Goal: Task Accomplishment & Management: Manage account settings

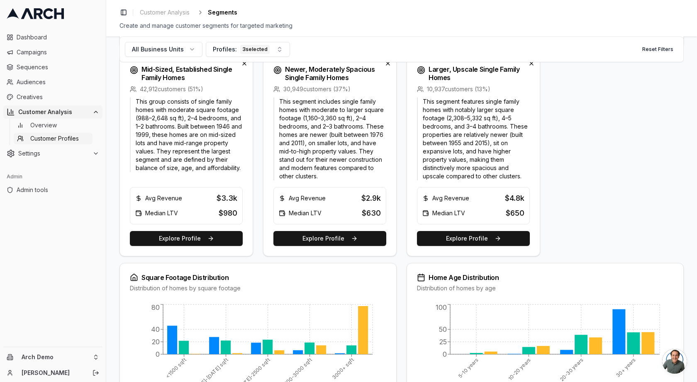
scroll to position [299, 0]
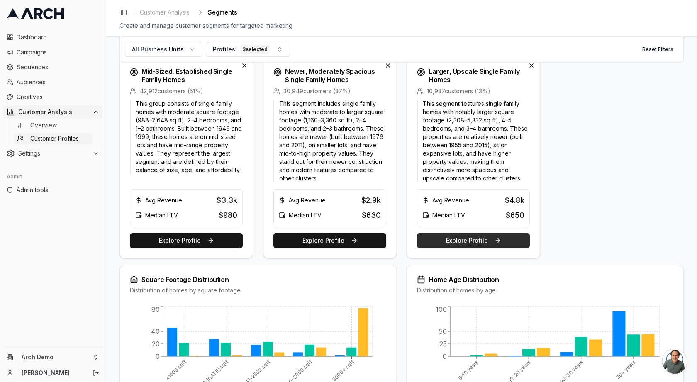
click at [460, 239] on button "Explore Profile" at bounding box center [473, 240] width 113 height 15
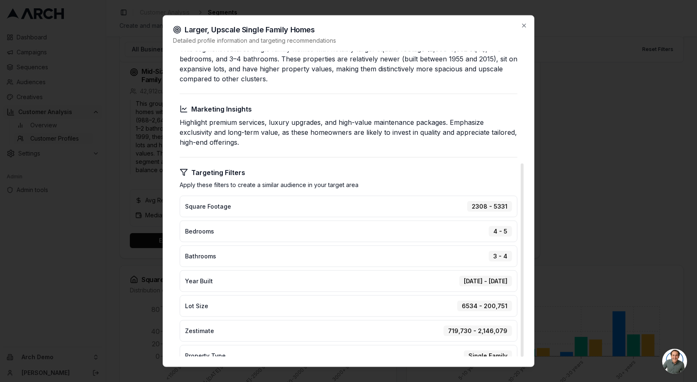
scroll to position [0, 0]
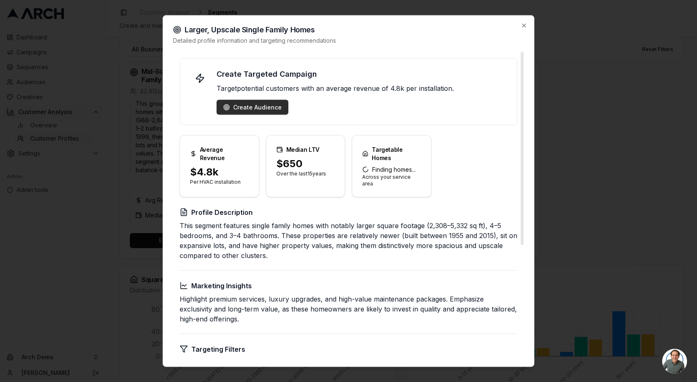
click at [236, 109] on div "Create Audience" at bounding box center [252, 107] width 58 height 8
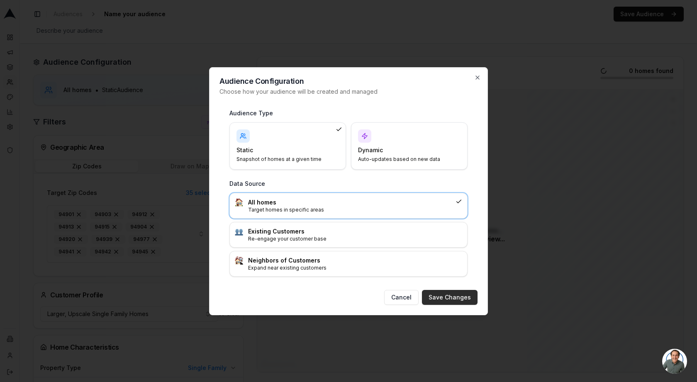
click at [449, 299] on button "Save Changes" at bounding box center [450, 297] width 56 height 15
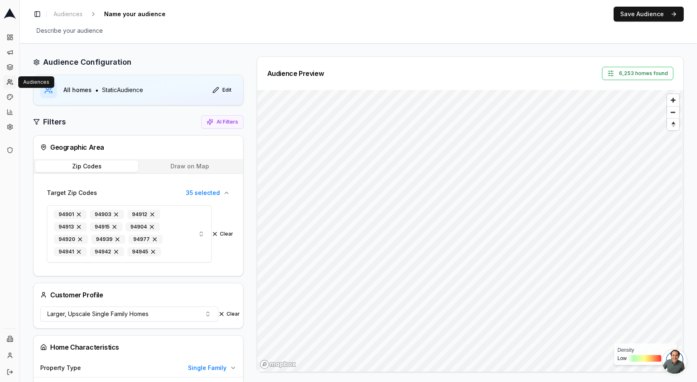
click at [11, 84] on icon at bounding box center [9, 84] width 4 height 2
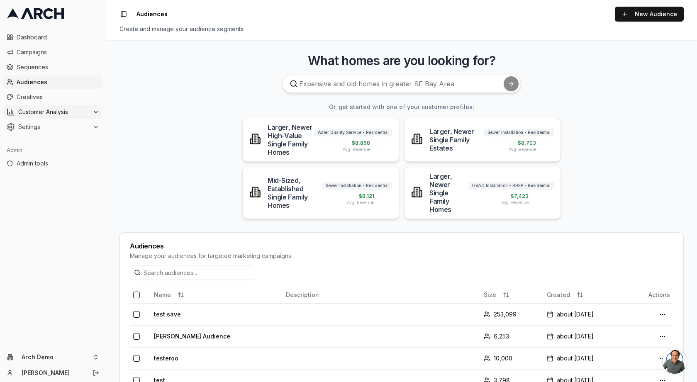
click at [45, 115] on span "Customer Analysis" at bounding box center [53, 112] width 71 height 8
click at [30, 82] on span "Audiences" at bounding box center [58, 82] width 83 height 8
click at [665, 17] on link "New Audience" at bounding box center [649, 14] width 69 height 15
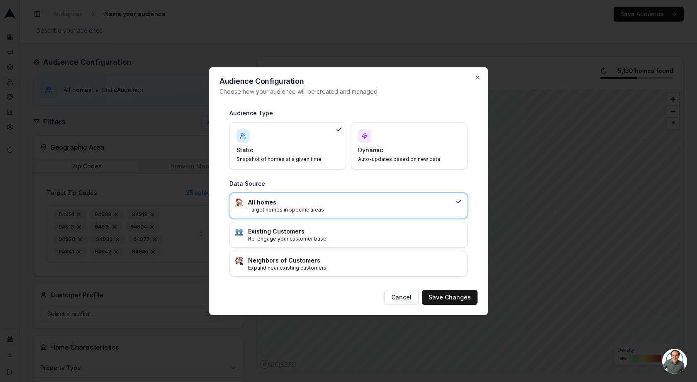
click at [423, 151] on h4 "Dynamic" at bounding box center [404, 150] width 93 height 8
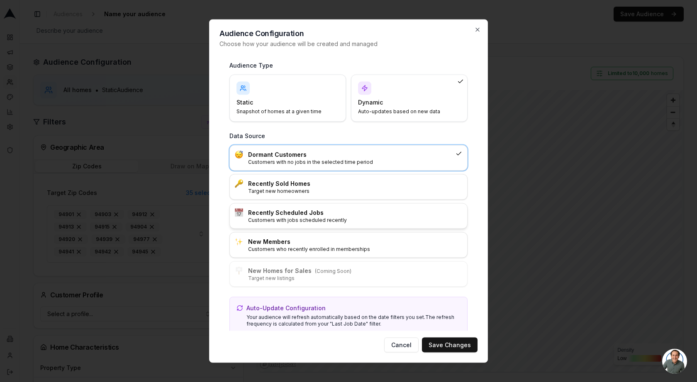
click at [284, 217] on p "Customers with jobs scheduled recently" at bounding box center [355, 220] width 214 height 7
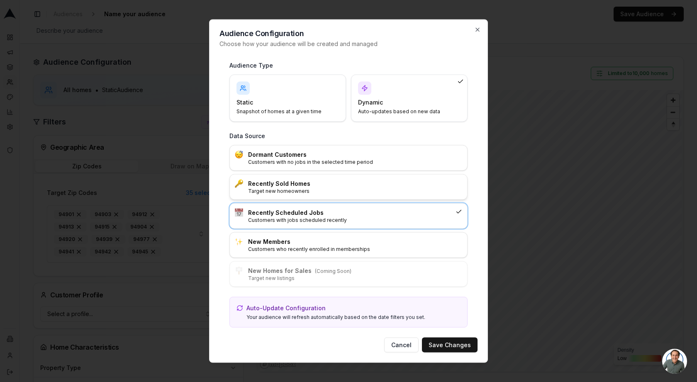
click at [283, 192] on p "Target new homeowners" at bounding box center [355, 191] width 214 height 7
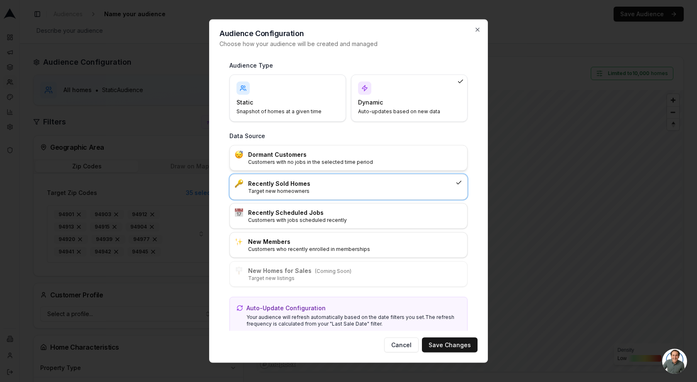
click at [285, 158] on p "Customers with no jobs in the selected time period" at bounding box center [355, 161] width 214 height 7
click at [441, 341] on button "Save Changes" at bounding box center [450, 345] width 56 height 15
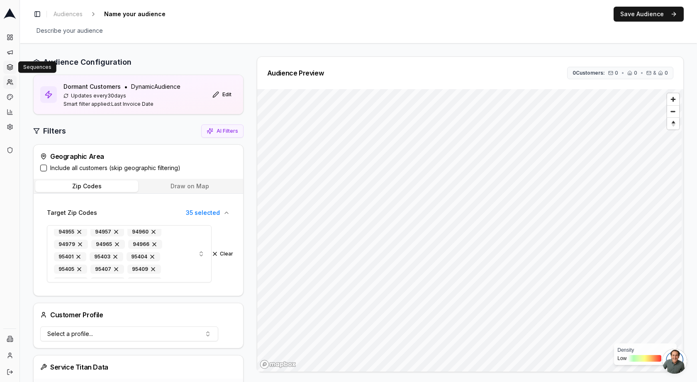
click at [12, 69] on icon at bounding box center [9, 68] width 5 height 1
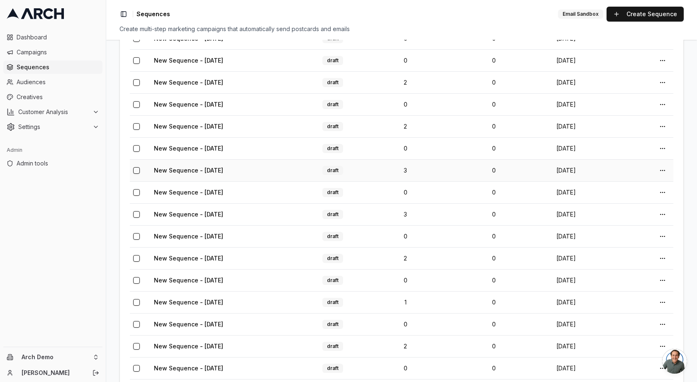
scroll to position [250, 0]
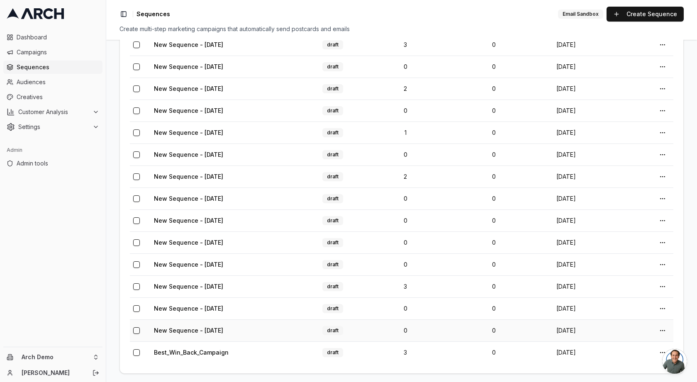
click at [137, 327] on button "button" at bounding box center [136, 330] width 7 height 7
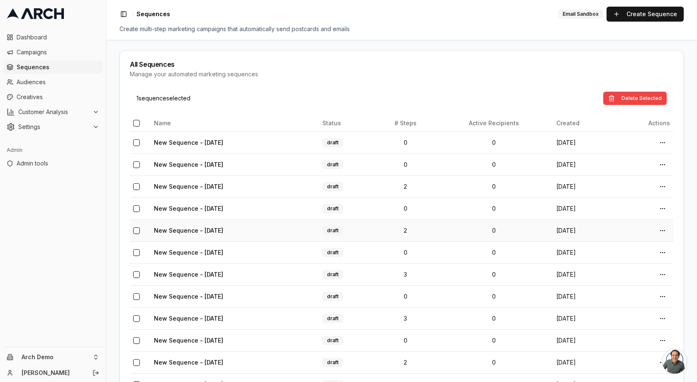
scroll to position [0, 0]
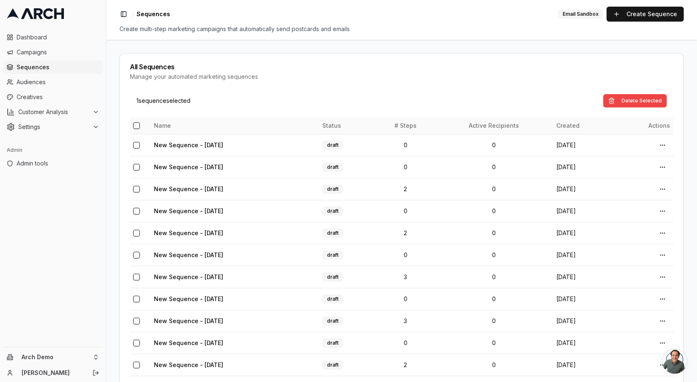
type button "on"
click at [138, 143] on button "button" at bounding box center [136, 145] width 7 height 7
type button "on"
click at [137, 122] on button "button" at bounding box center [136, 125] width 7 height 7
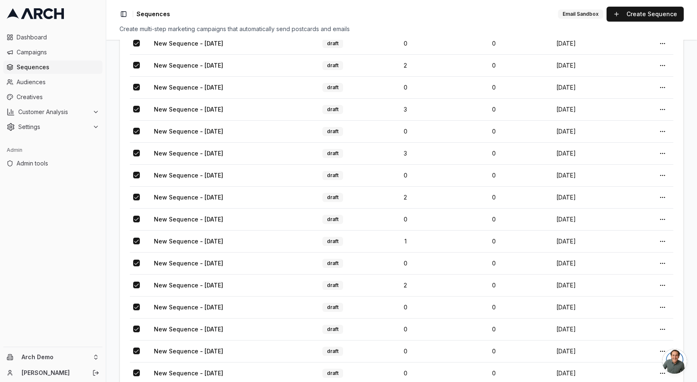
scroll to position [276, 0]
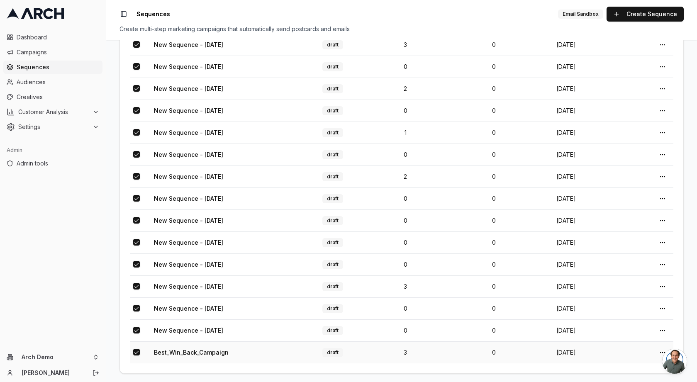
click at [134, 349] on button "button" at bounding box center [136, 352] width 7 height 7
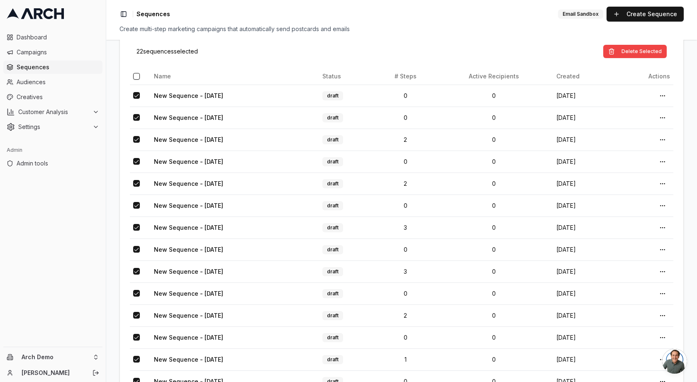
scroll to position [0, 0]
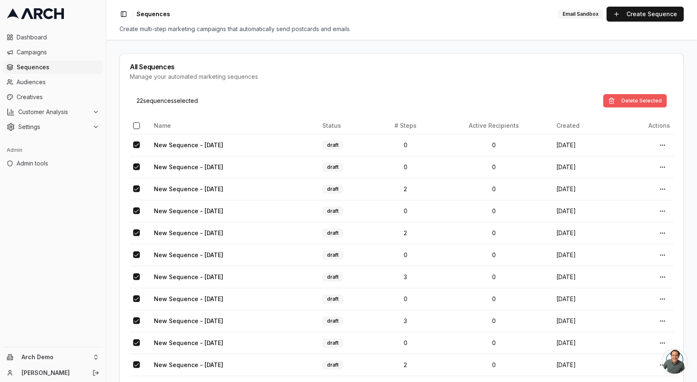
click at [638, 96] on button "Delete Selected" at bounding box center [634, 100] width 63 height 13
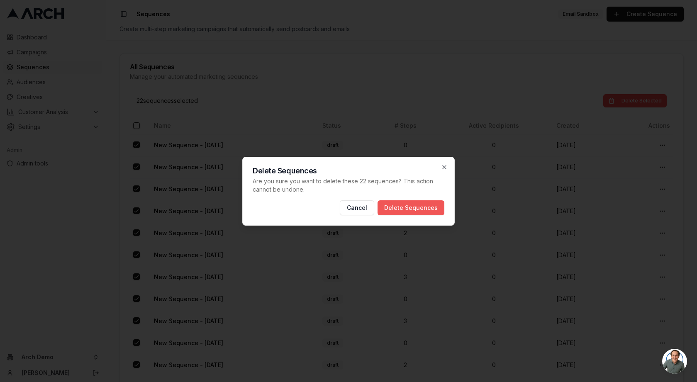
click at [430, 202] on button "Delete Sequences" at bounding box center [411, 207] width 67 height 15
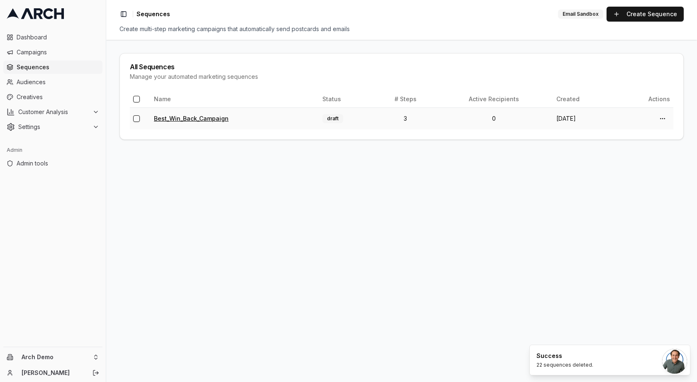
click at [211, 118] on link "Best_Win_Back_Campaign" at bounding box center [191, 118] width 75 height 7
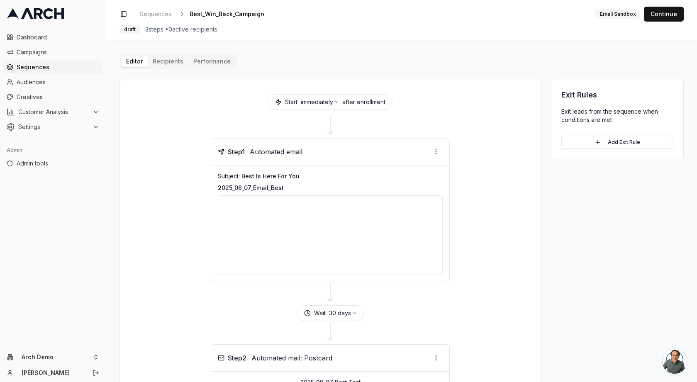
click at [41, 68] on span "Sequences" at bounding box center [58, 67] width 83 height 8
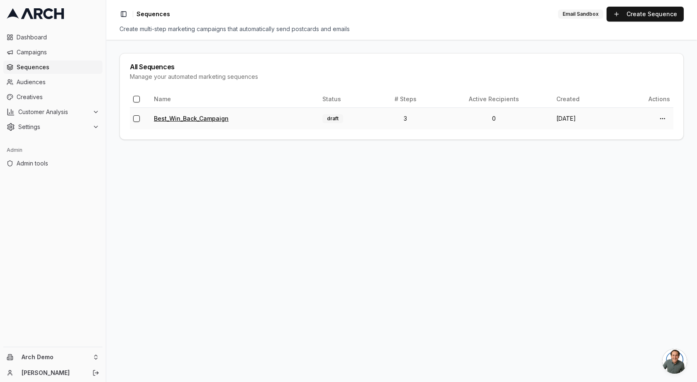
click at [199, 118] on link "Best_Win_Back_Campaign" at bounding box center [191, 118] width 75 height 7
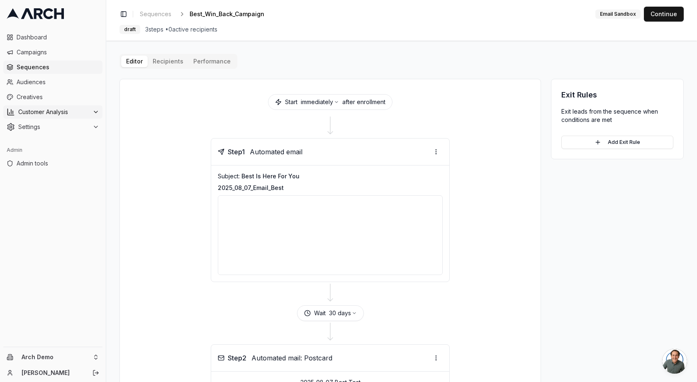
click at [48, 111] on span "Customer Analysis" at bounding box center [53, 112] width 71 height 8
click at [49, 139] on span "Customer Profiles" at bounding box center [54, 138] width 49 height 8
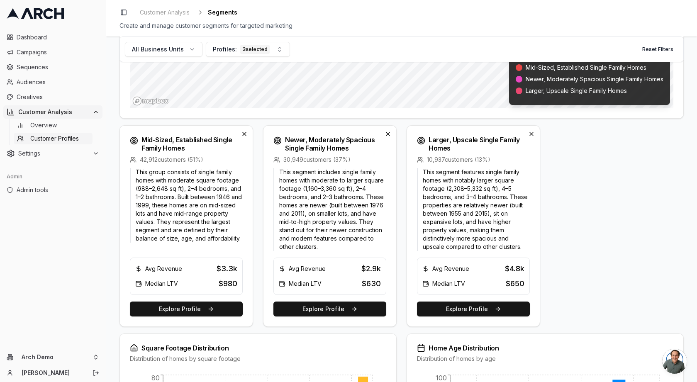
scroll to position [243, 0]
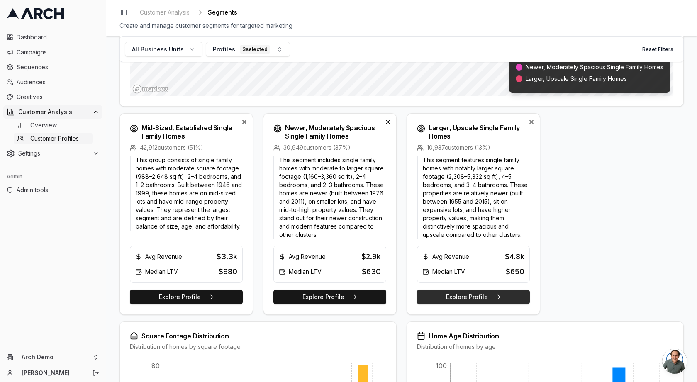
click at [488, 293] on button "Explore Profile" at bounding box center [473, 297] width 113 height 15
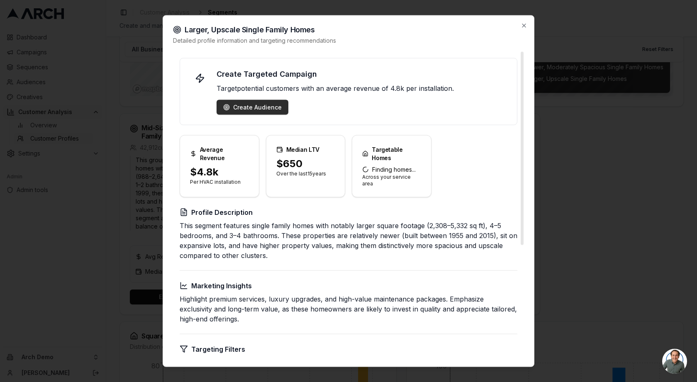
click at [245, 108] on div "Create Audience" at bounding box center [252, 107] width 58 height 8
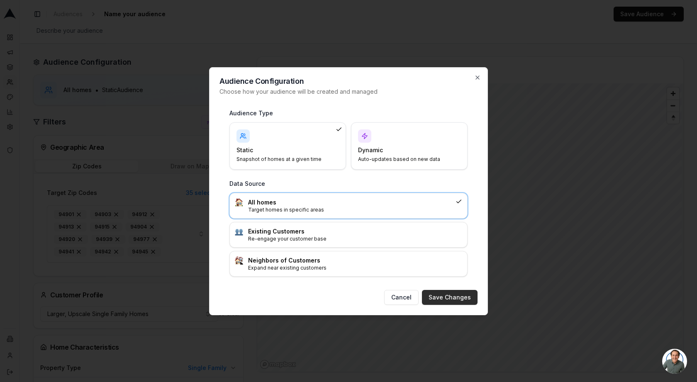
click at [456, 300] on button "Save Changes" at bounding box center [450, 297] width 56 height 15
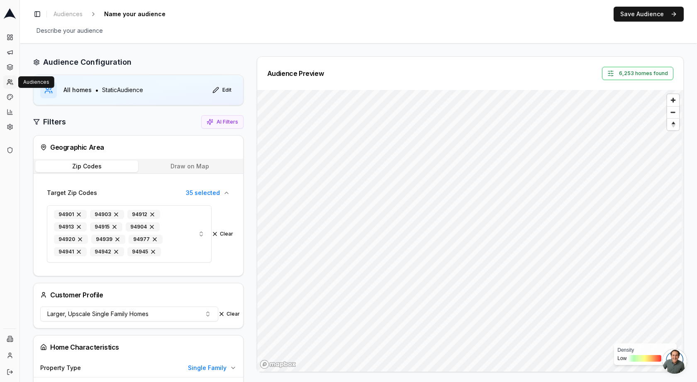
click at [9, 82] on icon at bounding box center [10, 82] width 7 height 7
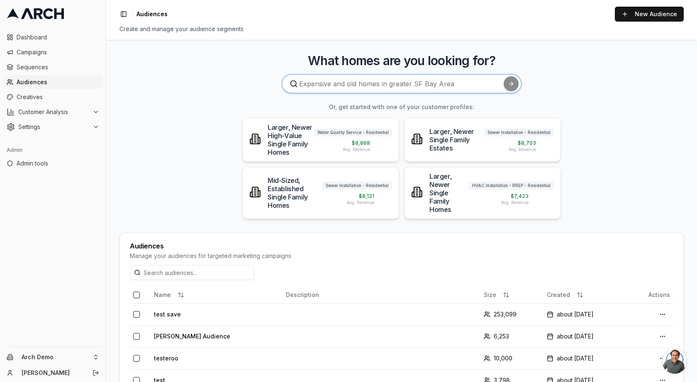
click at [358, 81] on input at bounding box center [401, 84] width 239 height 18
click at [650, 12] on link "New Audience" at bounding box center [649, 14] width 69 height 15
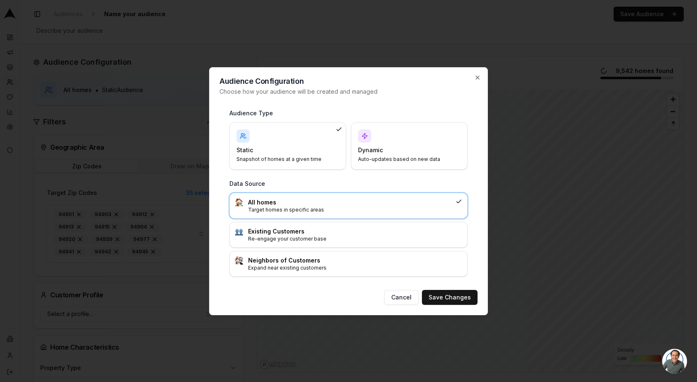
click at [365, 153] on h4 "Dynamic" at bounding box center [404, 150] width 93 height 8
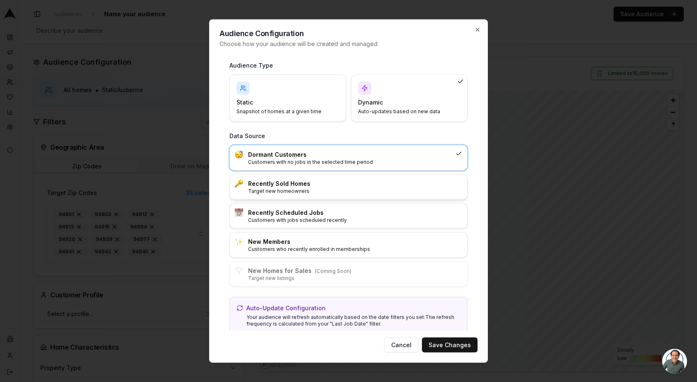
click at [285, 183] on h3 "Recently Sold Homes" at bounding box center [355, 183] width 214 height 8
click at [443, 344] on button "Save Changes" at bounding box center [450, 345] width 56 height 15
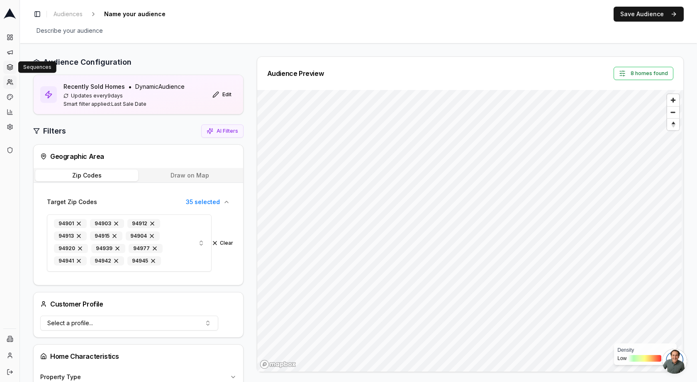
click at [6, 66] on link "Sequences" at bounding box center [9, 67] width 13 height 13
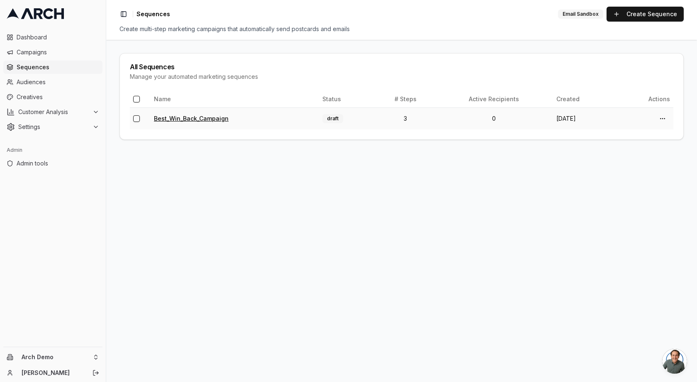
click at [189, 117] on link "Best_Win_Back_Campaign" at bounding box center [191, 118] width 75 height 7
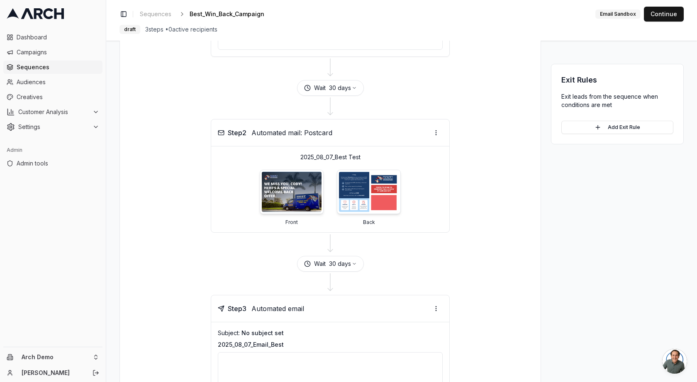
scroll to position [354, 0]
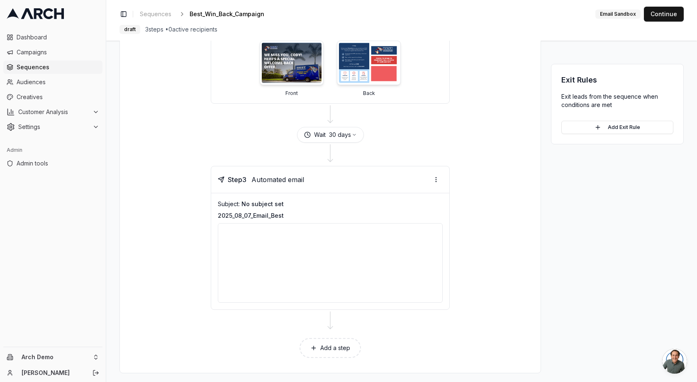
click at [312, 347] on icon at bounding box center [313, 348] width 7 height 7
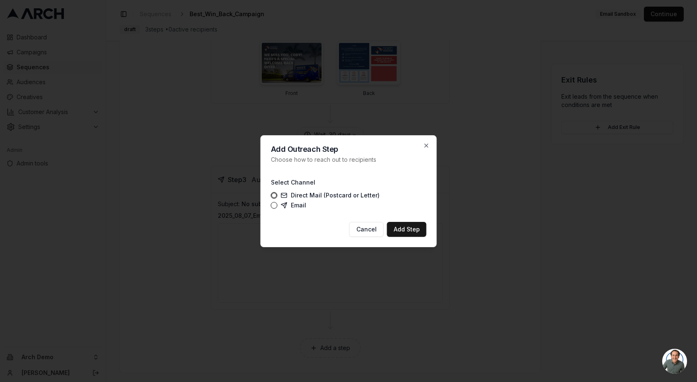
click at [295, 195] on label "Direct Mail (Postcard or Letter)" at bounding box center [330, 195] width 99 height 7
click at [278, 195] on button "Direct Mail (Postcard or Letter)" at bounding box center [274, 195] width 7 height 7
click at [406, 226] on button "Add Step" at bounding box center [406, 229] width 39 height 15
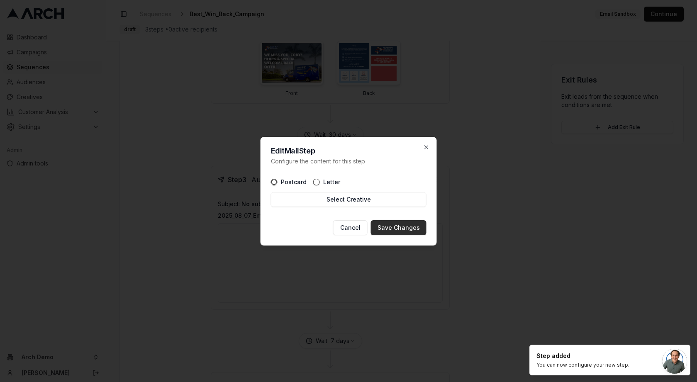
click at [382, 228] on button "Save Changes" at bounding box center [399, 227] width 56 height 15
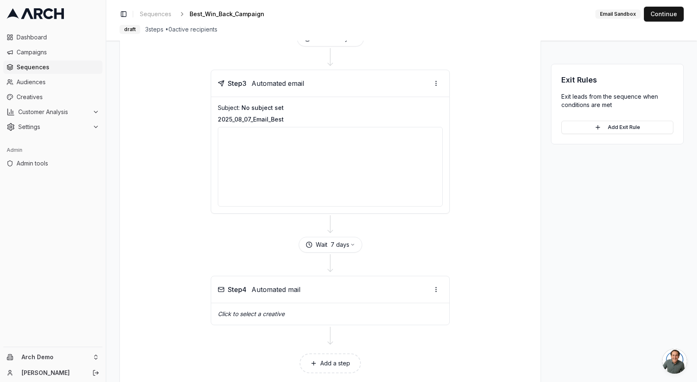
scroll to position [465, 0]
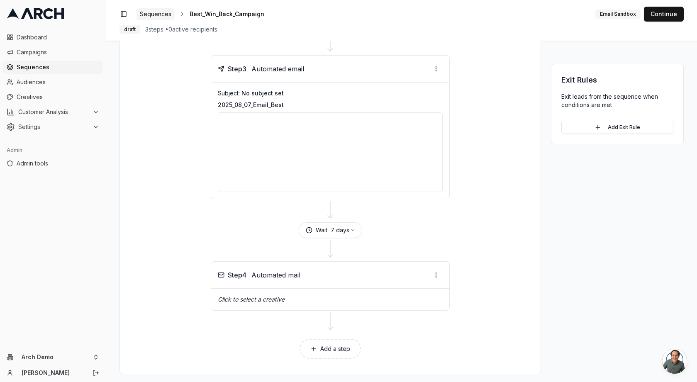
click at [153, 12] on span "Sequences" at bounding box center [156, 14] width 32 height 8
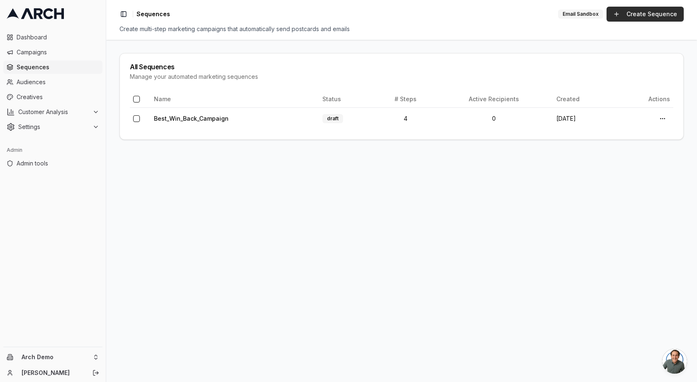
click at [633, 17] on link "Create Sequence" at bounding box center [645, 14] width 77 height 15
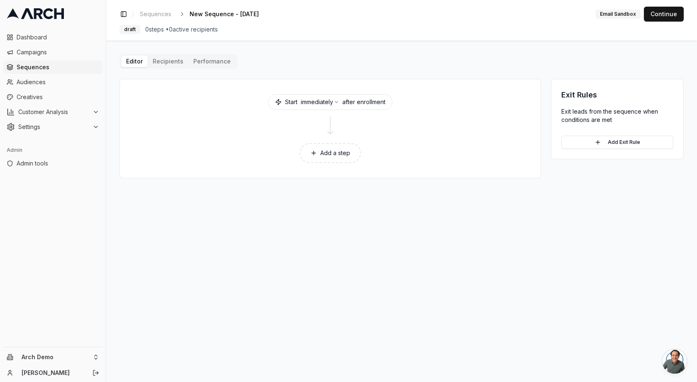
click at [335, 153] on button "Add a step" at bounding box center [330, 153] width 61 height 20
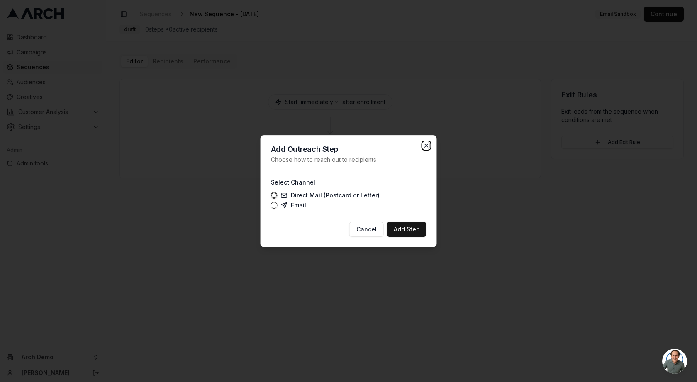
click at [423, 144] on icon "button" at bounding box center [426, 145] width 7 height 7
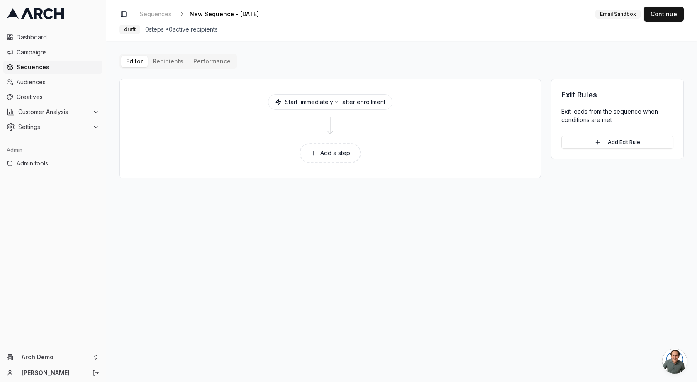
click at [329, 151] on button "Add a step" at bounding box center [330, 153] width 61 height 20
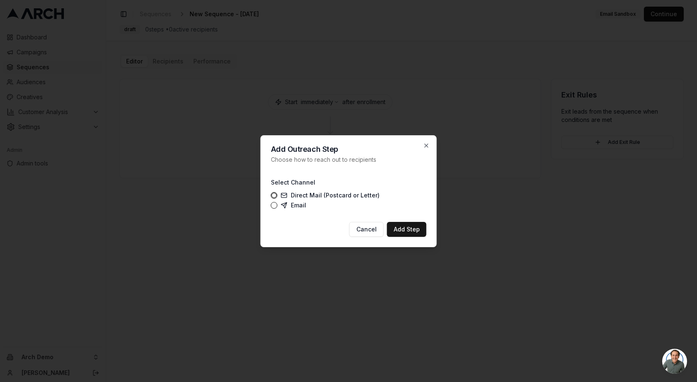
click at [297, 194] on label "Direct Mail (Postcard or Letter)" at bounding box center [330, 195] width 99 height 7
click at [278, 194] on button "Direct Mail (Postcard or Letter)" at bounding box center [274, 195] width 7 height 7
click at [402, 230] on button "Add Step" at bounding box center [406, 229] width 39 height 15
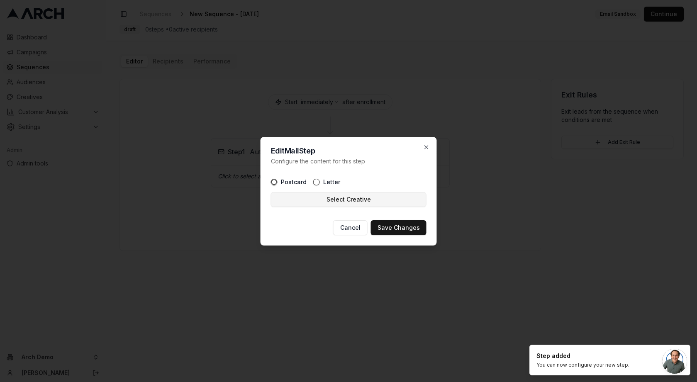
click at [358, 198] on button "Select Creative" at bounding box center [349, 199] width 156 height 15
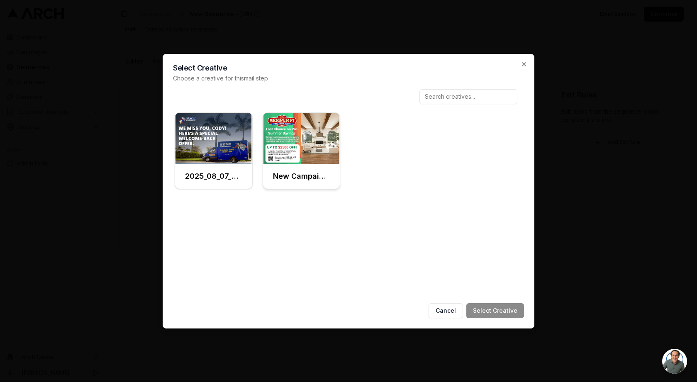
click at [282, 174] on h3 "New Campaign (Front) (Copy)" at bounding box center [301, 177] width 57 height 12
click at [492, 309] on button "Select Creative" at bounding box center [495, 310] width 58 height 15
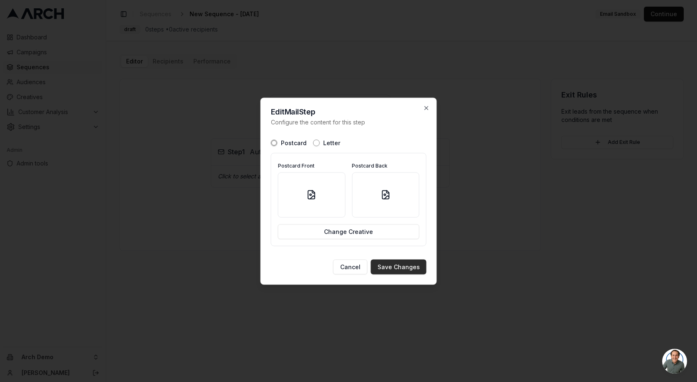
click at [410, 264] on button "Save Changes" at bounding box center [399, 266] width 56 height 15
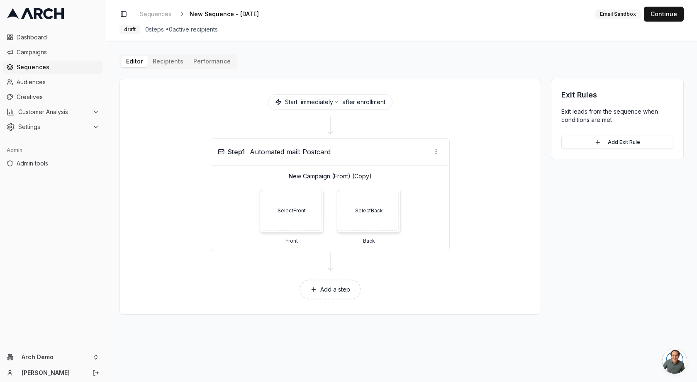
click at [346, 286] on button "Add a step" at bounding box center [330, 290] width 61 height 20
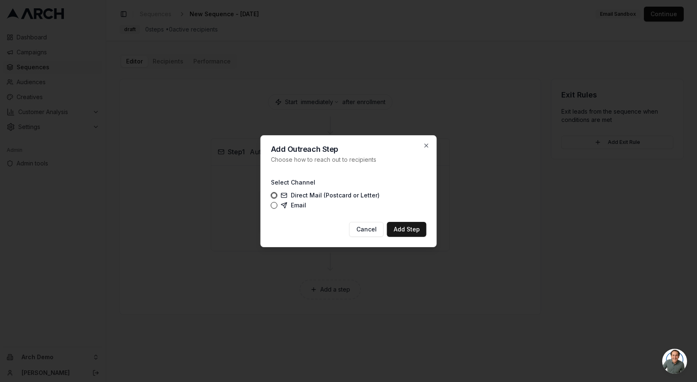
click at [301, 194] on label "Direct Mail (Postcard or Letter)" at bounding box center [330, 195] width 99 height 7
click at [278, 194] on button "Direct Mail (Postcard or Letter)" at bounding box center [274, 195] width 7 height 7
click at [406, 235] on button "Add Step" at bounding box center [406, 229] width 39 height 15
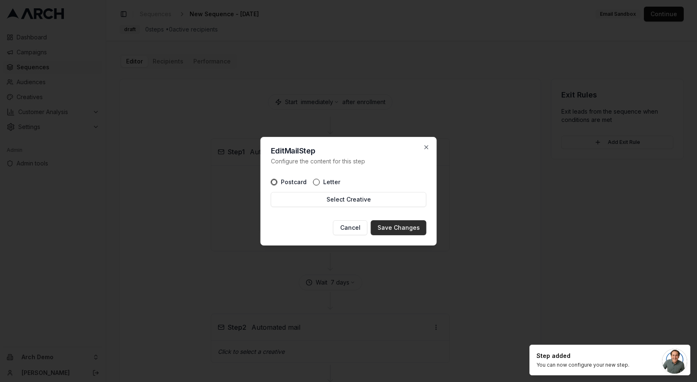
click at [396, 224] on button "Save Changes" at bounding box center [399, 227] width 56 height 15
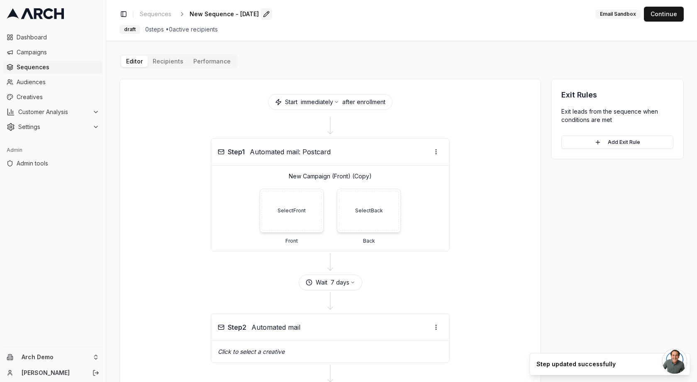
click at [272, 13] on button "Edit" at bounding box center [267, 14] width 12 height 12
type input "Recent home mover campaign"
click at [289, 11] on div "Save Cancel" at bounding box center [301, 14] width 25 height 12
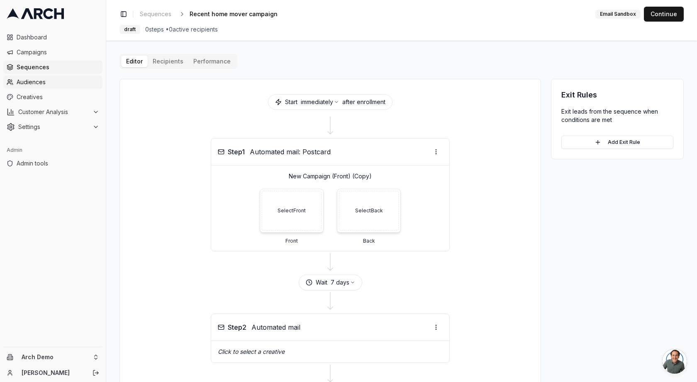
click at [31, 83] on span "Audiences" at bounding box center [58, 82] width 83 height 8
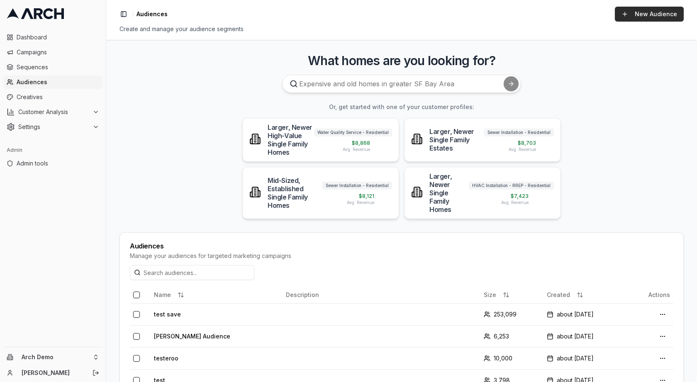
click at [638, 15] on link "New Audience" at bounding box center [649, 14] width 69 height 15
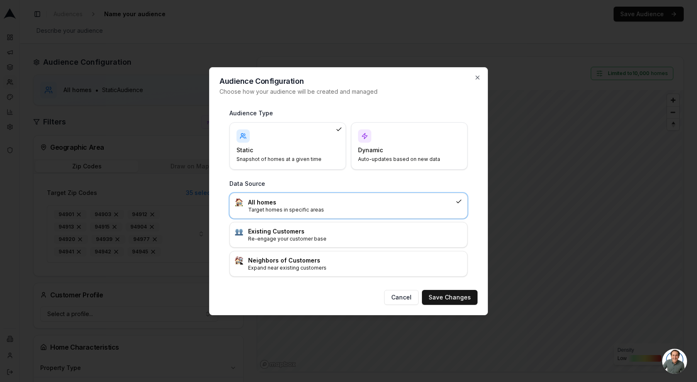
click at [380, 146] on h4 "Dynamic" at bounding box center [404, 150] width 93 height 8
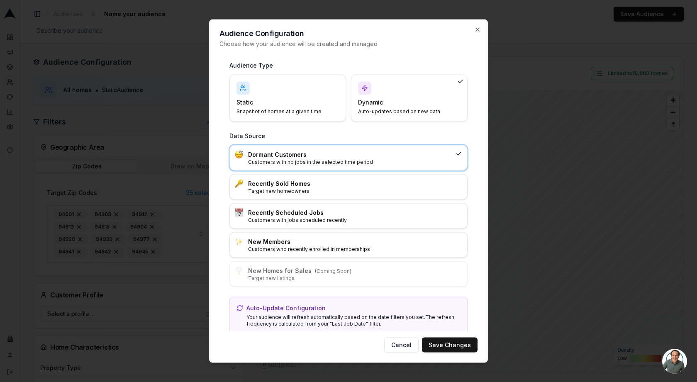
click at [295, 157] on h3 "Dormant Customers" at bounding box center [350, 154] width 204 height 8
click at [441, 347] on button "Save Changes" at bounding box center [450, 345] width 56 height 15
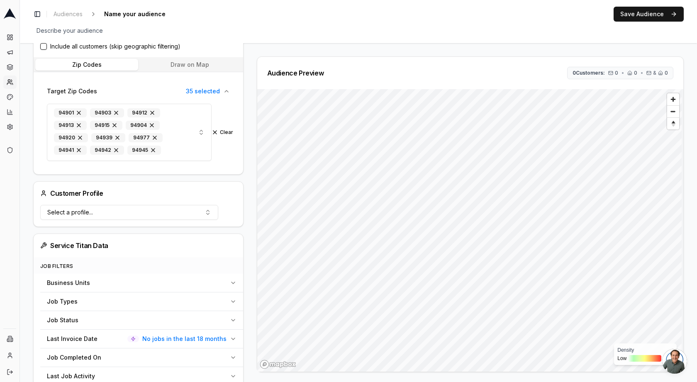
scroll to position [120, 0]
click at [626, 14] on button "Save Audience" at bounding box center [649, 14] width 70 height 15
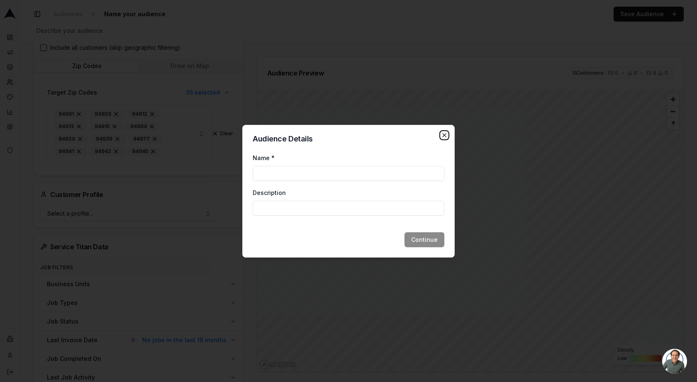
click at [447, 132] on icon "button" at bounding box center [444, 135] width 7 height 7
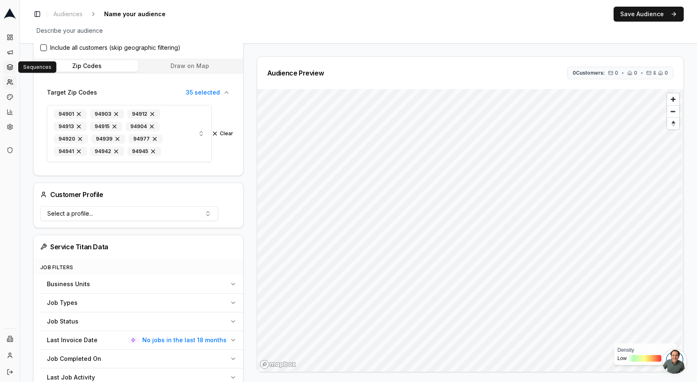
click at [10, 64] on icon at bounding box center [9, 65] width 5 height 3
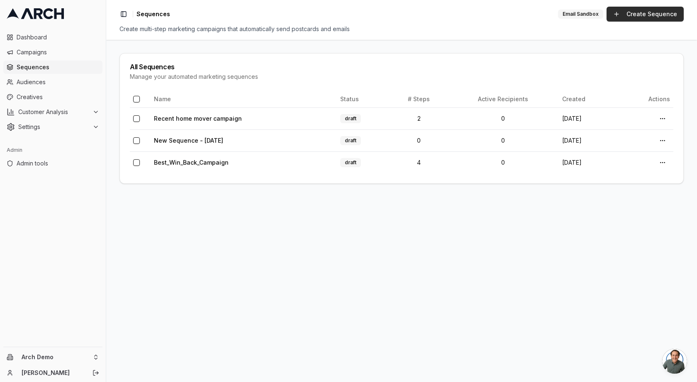
click at [656, 15] on link "Create Sequence" at bounding box center [645, 14] width 77 height 15
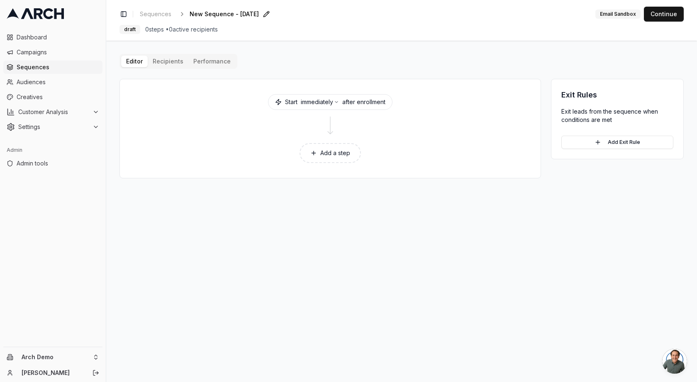
click at [217, 16] on span "New Sequence - Sep 9, 2025" at bounding box center [224, 14] width 69 height 8
type input "Flint Win Back Campaign"
click at [289, 11] on div "Save Cancel" at bounding box center [301, 14] width 25 height 12
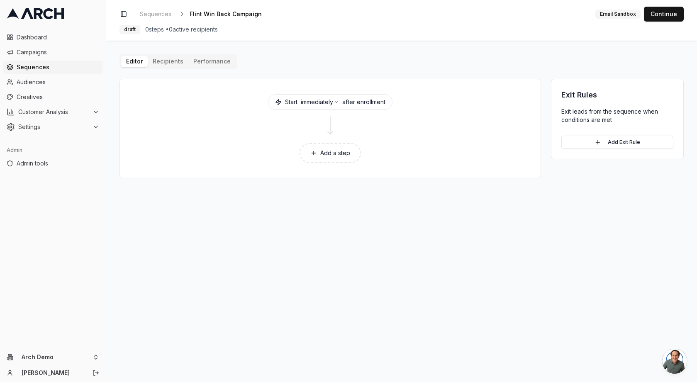
click at [329, 153] on button "Add a step" at bounding box center [330, 153] width 61 height 20
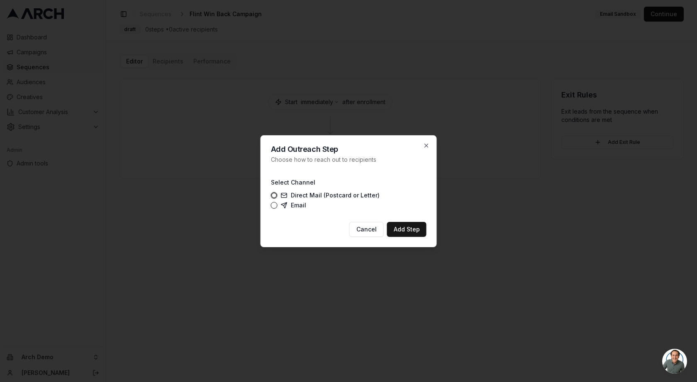
click at [275, 206] on button "Email" at bounding box center [274, 205] width 7 height 7
click at [378, 231] on button "Cancel" at bounding box center [366, 229] width 34 height 15
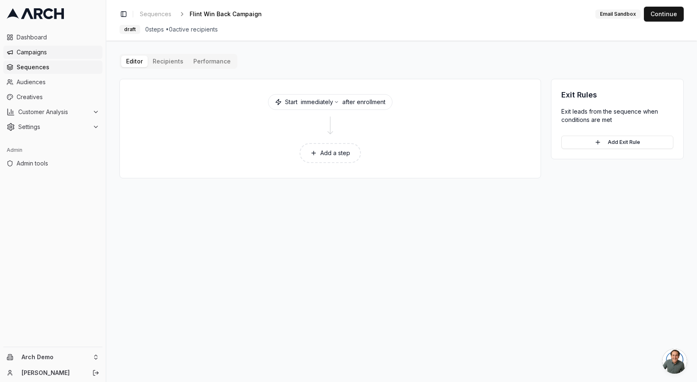
click at [34, 56] on span "Campaigns" at bounding box center [58, 52] width 83 height 8
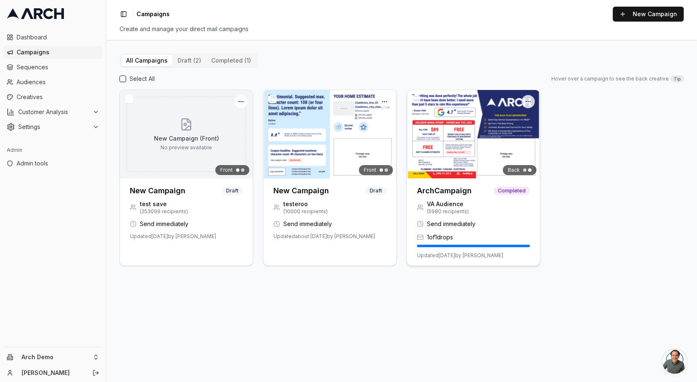
click at [440, 190] on h3 "ArchCampaign" at bounding box center [444, 191] width 55 height 12
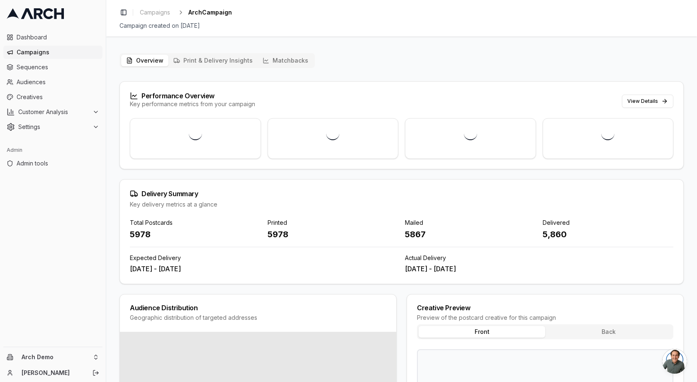
click at [431, 191] on div "Delivery Summary" at bounding box center [401, 194] width 543 height 8
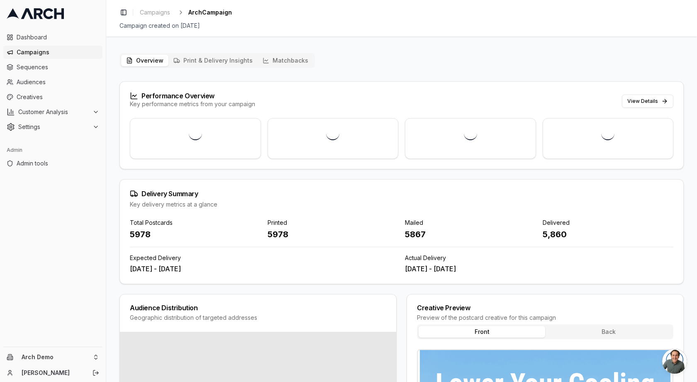
click at [282, 61] on button "Matchbacks" at bounding box center [286, 61] width 56 height 12
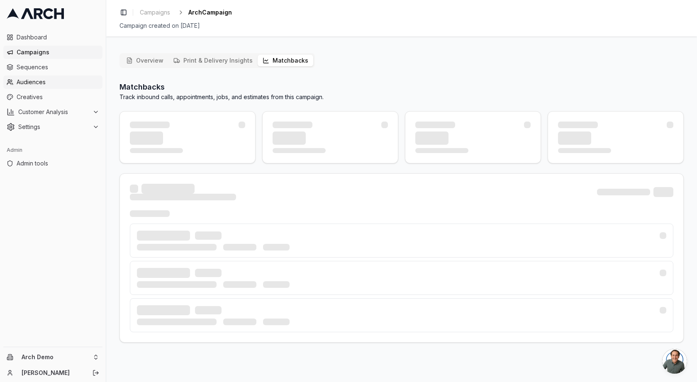
click at [39, 83] on span "Audiences" at bounding box center [58, 82] width 83 height 8
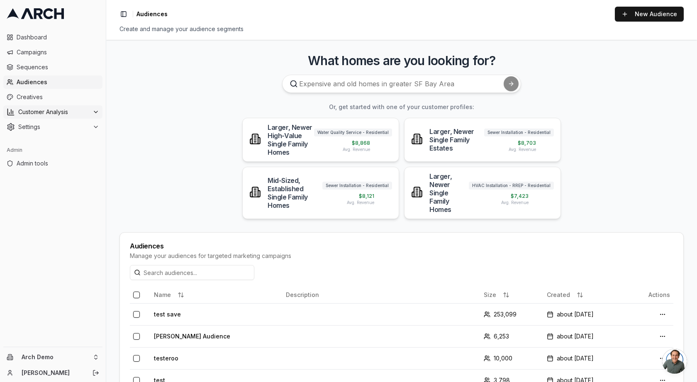
click at [49, 109] on span "Customer Analysis" at bounding box center [53, 112] width 71 height 8
click at [58, 140] on span "Customer Profiles" at bounding box center [54, 138] width 49 height 8
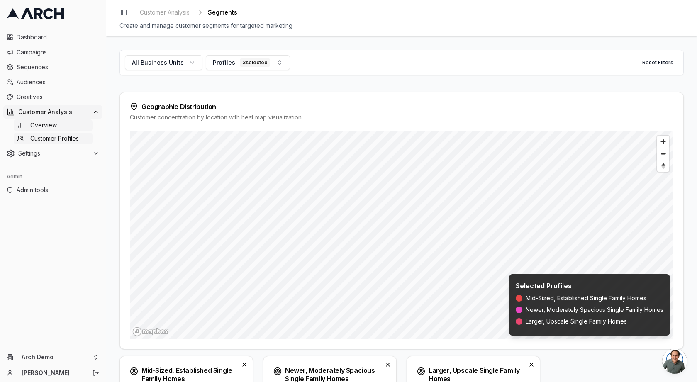
click at [51, 126] on span "Overview" at bounding box center [43, 125] width 27 height 8
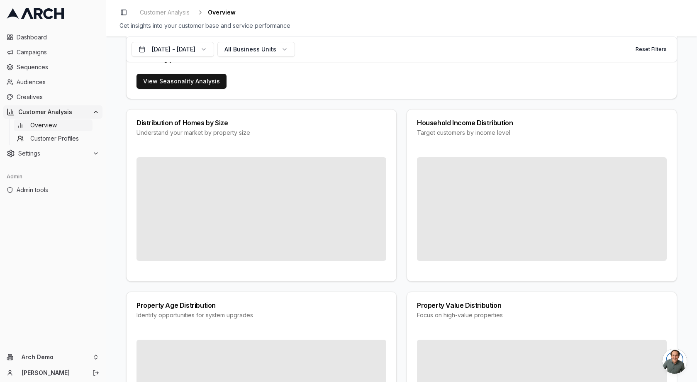
scroll to position [568, 0]
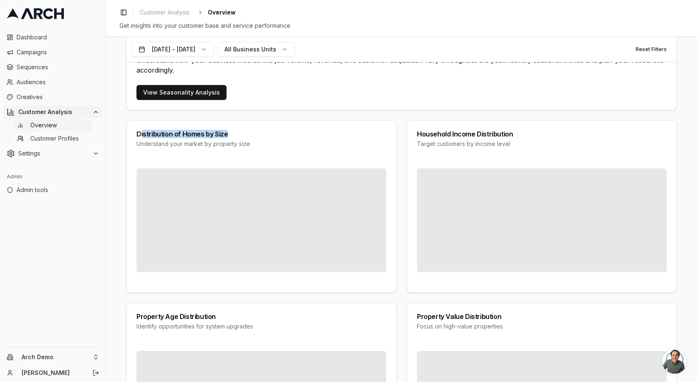
drag, startPoint x: 142, startPoint y: 131, endPoint x: 238, endPoint y: 134, distance: 96.3
click at [238, 134] on div "Distribution of Homes by Size" at bounding box center [261, 134] width 250 height 7
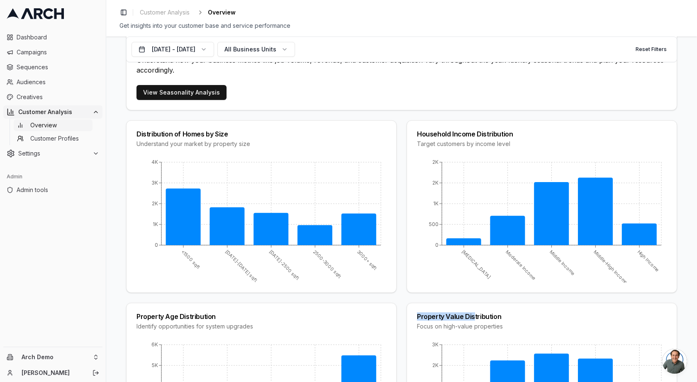
drag, startPoint x: 416, startPoint y: 315, endPoint x: 470, endPoint y: 312, distance: 54.8
click at [471, 313] on div "Property Value Distribution" at bounding box center [542, 316] width 250 height 7
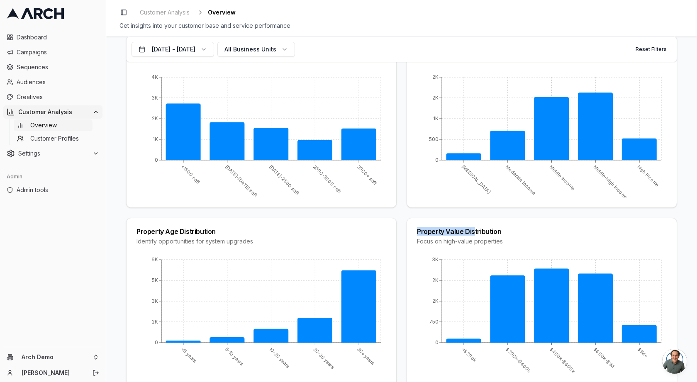
scroll to position [654, 0]
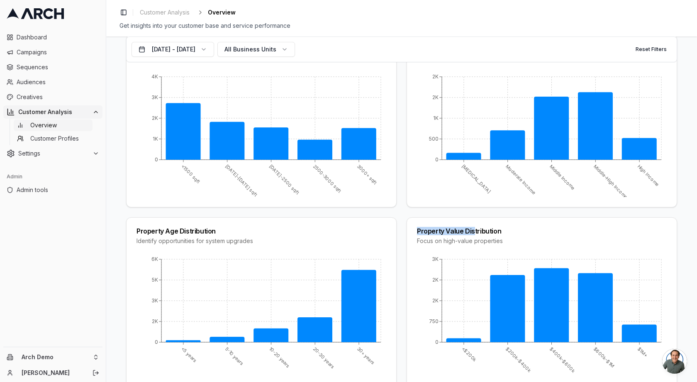
click at [512, 211] on div "Distribution of Homes by Size Understand your market by property size <1500 sqf…" at bounding box center [401, 212] width 551 height 355
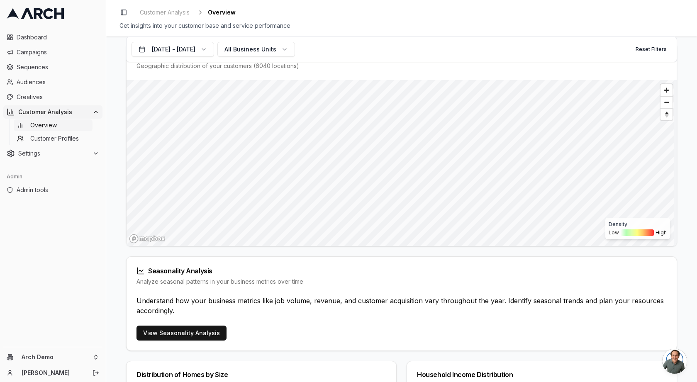
scroll to position [345, 0]
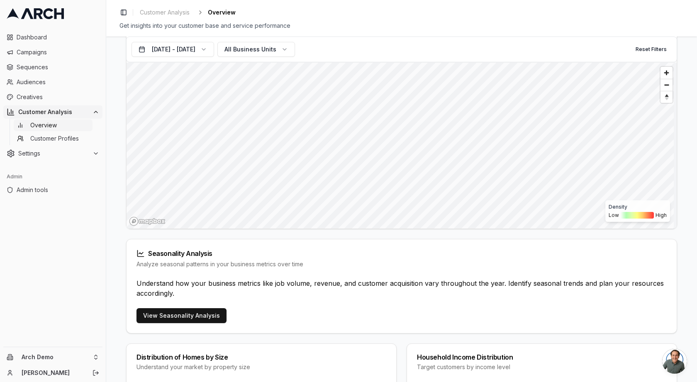
click at [403, 229] on div "Total Customers 19,606 Active in [DATE] - [DATE] Average Job Value $5,399 7% vs…" at bounding box center [401, 315] width 551 height 1070
click at [51, 96] on span "Creatives" at bounding box center [58, 97] width 83 height 8
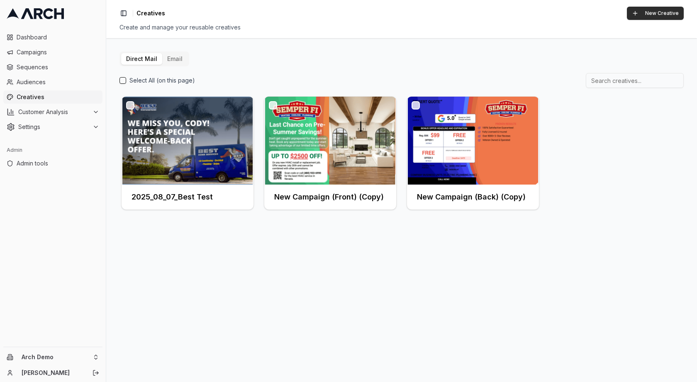
click at [655, 13] on button "New Creative" at bounding box center [655, 13] width 57 height 13
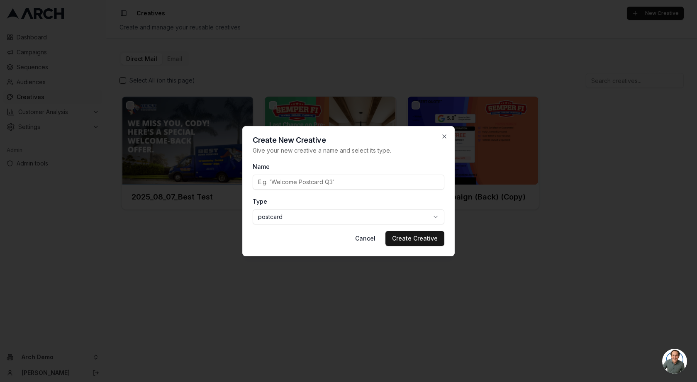
click at [309, 184] on input "Name" at bounding box center [349, 182] width 192 height 15
type input "Flint"
click at [398, 237] on button "Create Creative" at bounding box center [414, 238] width 59 height 15
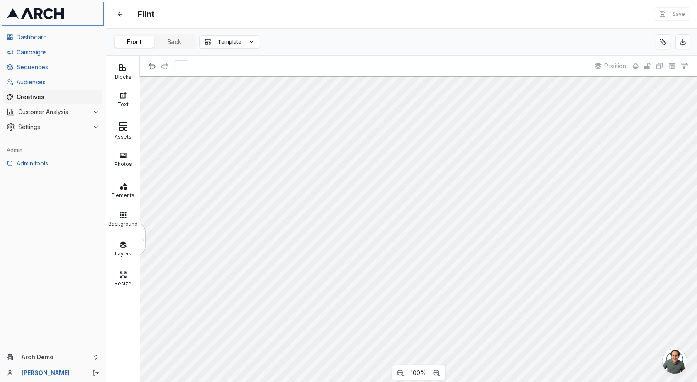
click at [29, 19] on icon at bounding box center [35, 13] width 57 height 11
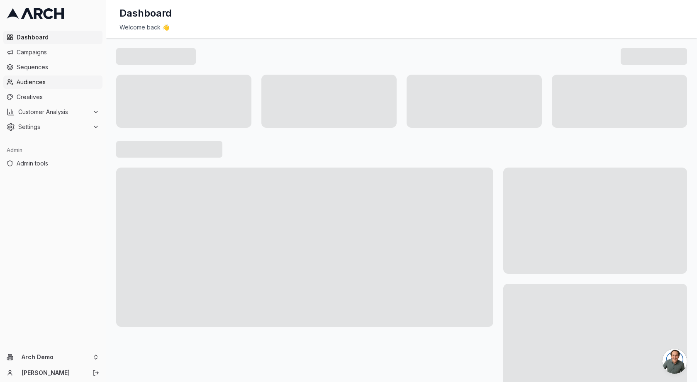
click at [36, 81] on span "Audiences" at bounding box center [58, 82] width 83 height 8
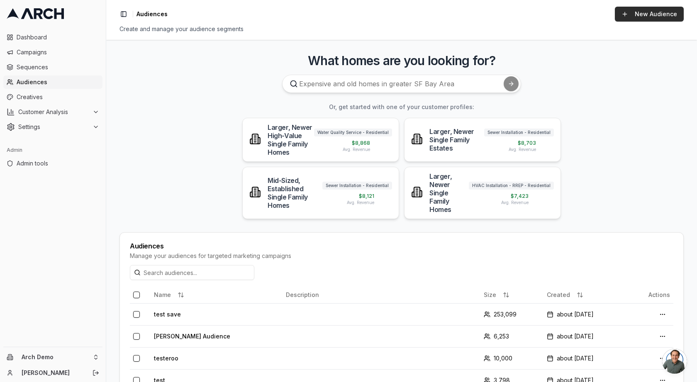
click at [647, 15] on link "New Audience" at bounding box center [649, 14] width 69 height 15
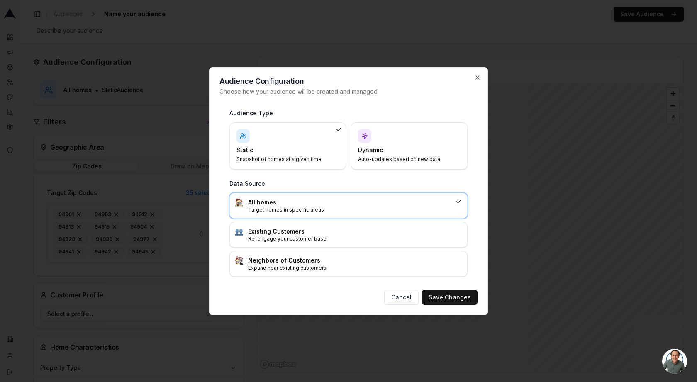
click at [423, 139] on div "Dynamic Auto-updates based on new data" at bounding box center [409, 145] width 102 height 33
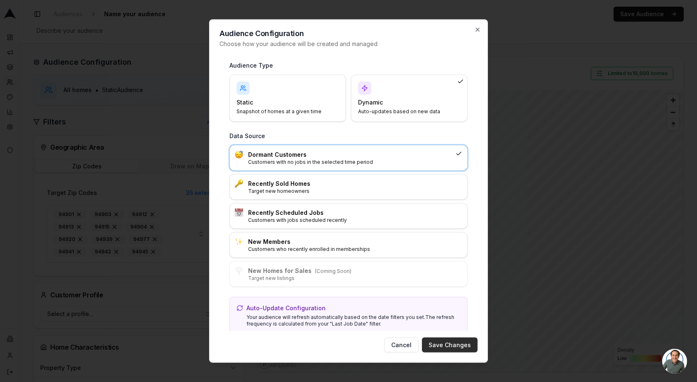
click at [437, 344] on button "Save Changes" at bounding box center [450, 345] width 56 height 15
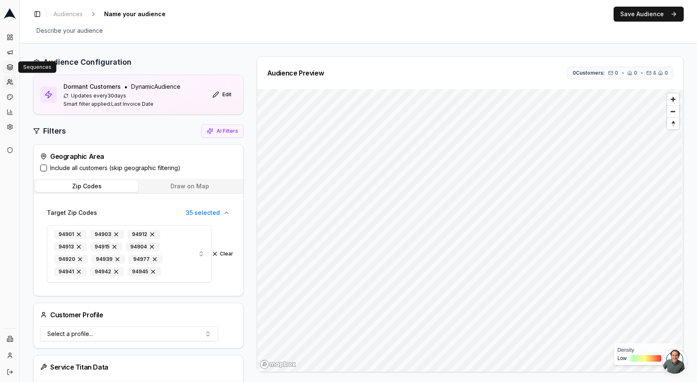
click at [14, 66] on link "Sequences" at bounding box center [9, 67] width 13 height 13
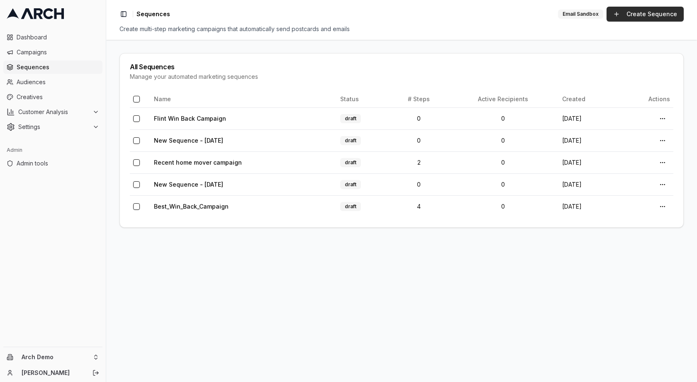
click at [632, 15] on link "Create Sequence" at bounding box center [645, 14] width 77 height 15
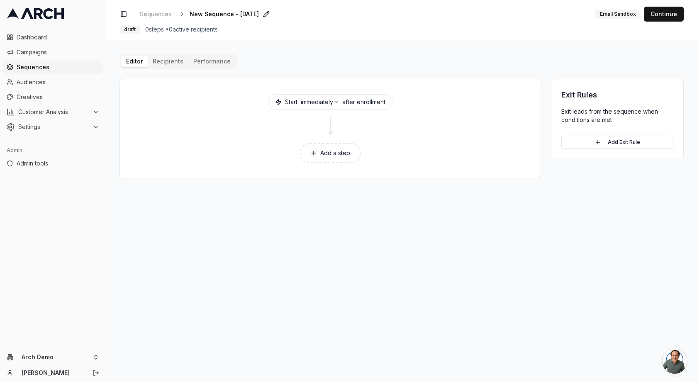
click at [201, 14] on span "New Sequence - [DATE]" at bounding box center [224, 14] width 69 height 8
type input "Lead Loss Prevention for Flint"
click at [289, 15] on div "Save Cancel" at bounding box center [301, 14] width 25 height 12
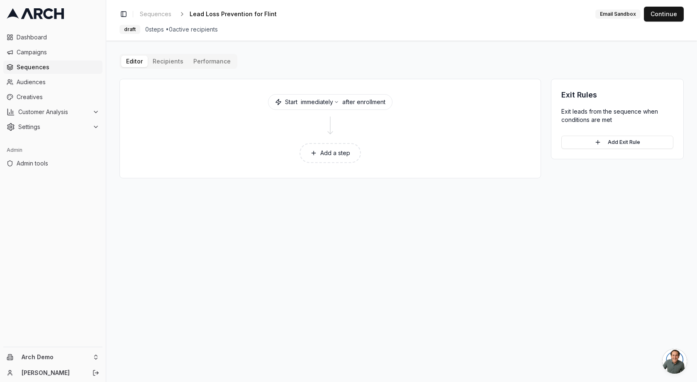
click at [341, 153] on button "Add a step" at bounding box center [330, 153] width 61 height 20
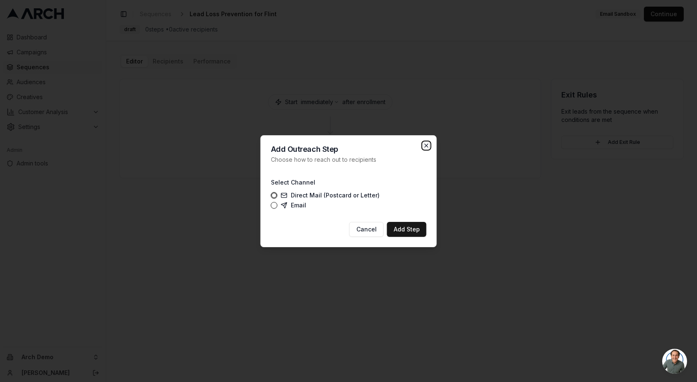
click at [428, 145] on icon "button" at bounding box center [426, 145] width 7 height 7
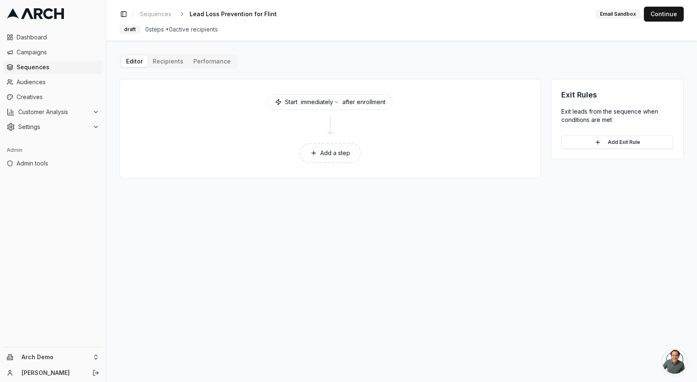
click at [349, 152] on button "Add a step" at bounding box center [330, 153] width 61 height 20
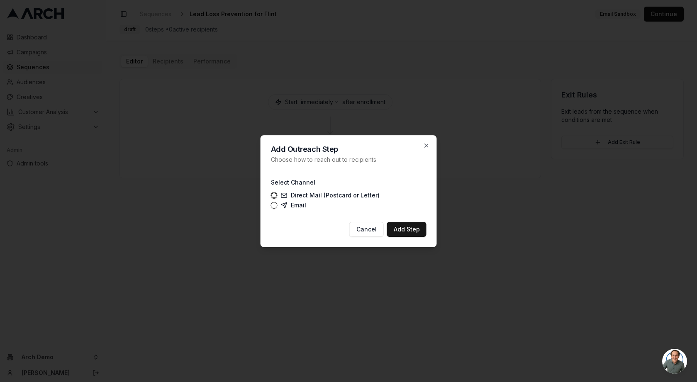
click at [299, 202] on label "Email" at bounding box center [293, 205] width 25 height 7
click at [278, 202] on button "Email" at bounding box center [274, 205] width 7 height 7
click at [407, 229] on button "Add Step" at bounding box center [406, 229] width 39 height 15
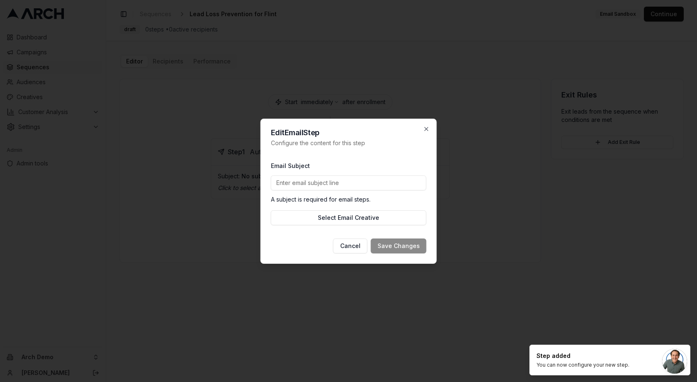
type input "W"
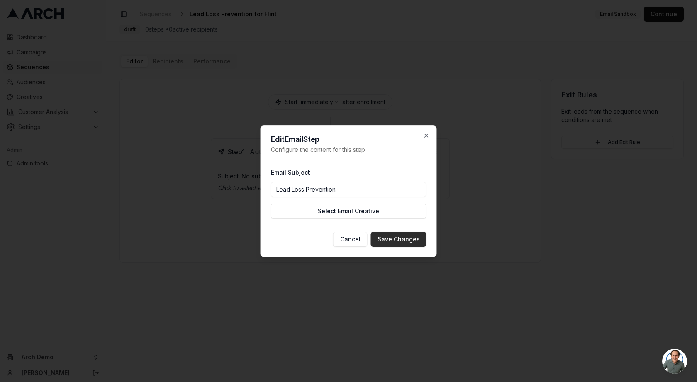
type input "Lead Loss Prevention"
click at [407, 236] on button "Save Changes" at bounding box center [399, 239] width 56 height 15
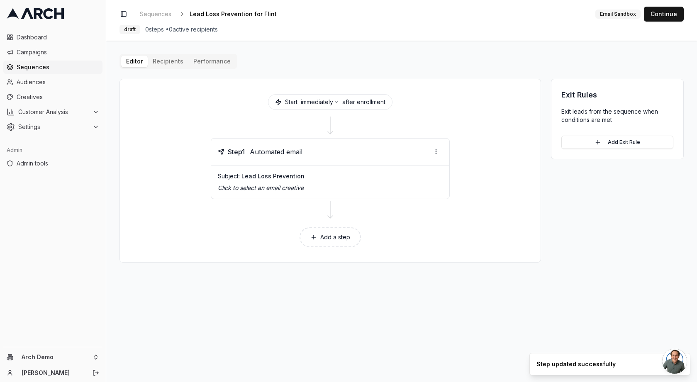
click at [342, 236] on button "Add a step" at bounding box center [330, 237] width 61 height 20
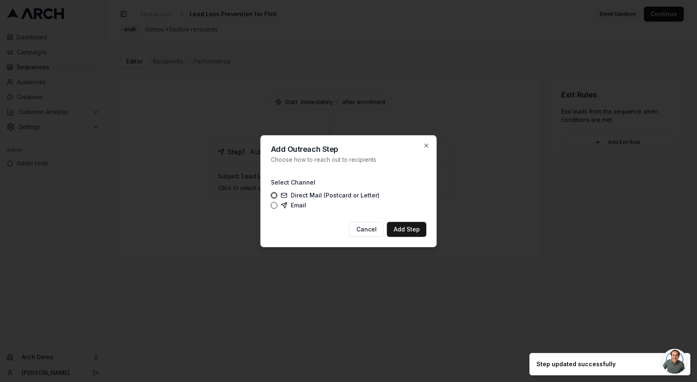
click at [319, 192] on label "Direct Mail (Postcard or Letter)" at bounding box center [330, 195] width 99 height 7
click at [278, 192] on button "Direct Mail (Postcard or Letter)" at bounding box center [274, 195] width 7 height 7
click at [417, 234] on button "Add Step" at bounding box center [406, 229] width 39 height 15
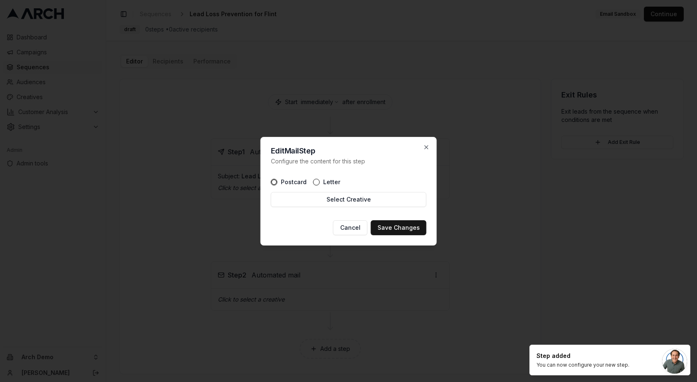
click at [326, 182] on label "Letter" at bounding box center [331, 182] width 17 height 6
click at [320, 182] on button "Letter" at bounding box center [316, 182] width 7 height 7
click at [400, 231] on button "Save Changes" at bounding box center [399, 227] width 56 height 15
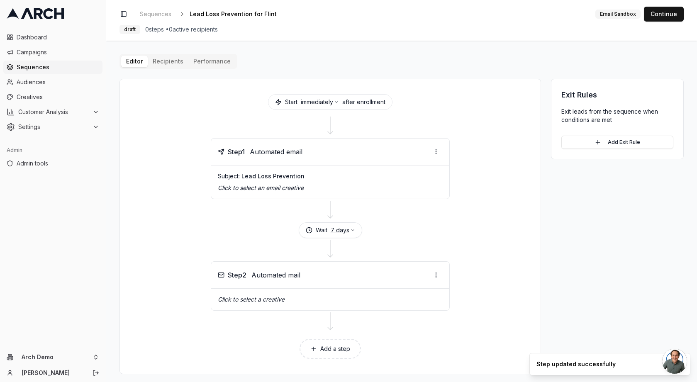
click at [338, 228] on button "7 days" at bounding box center [343, 230] width 24 height 8
click at [331, 244] on input "7" at bounding box center [333, 247] width 49 height 13
type input "30"
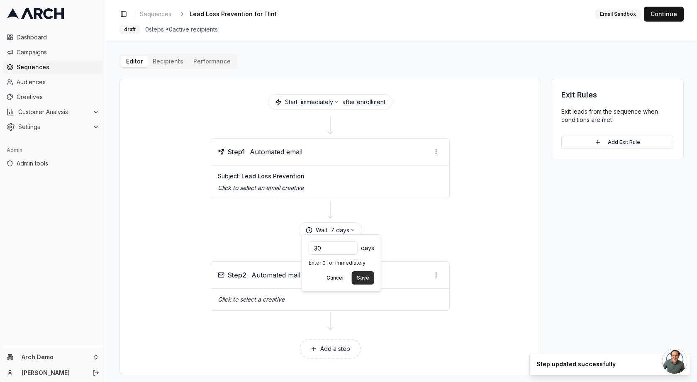
click at [366, 279] on button "Save" at bounding box center [363, 277] width 22 height 13
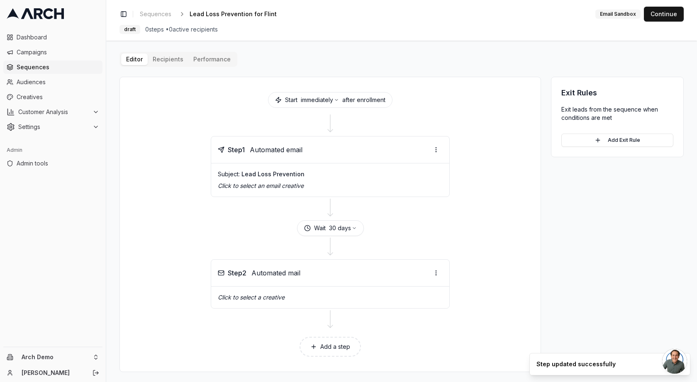
click at [328, 341] on button "Add a step" at bounding box center [330, 347] width 61 height 20
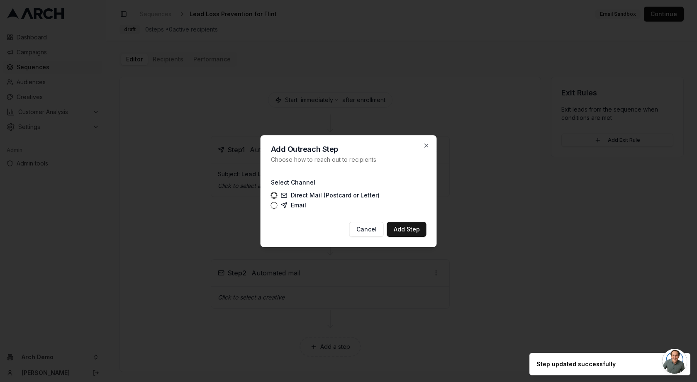
click at [295, 205] on label "Email" at bounding box center [293, 205] width 25 height 7
click at [278, 205] on button "Email" at bounding box center [274, 205] width 7 height 7
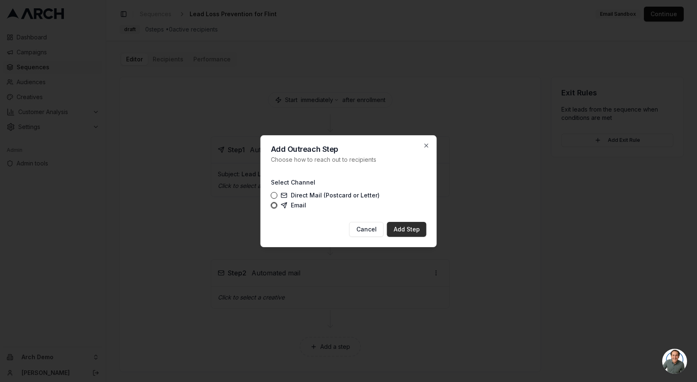
click at [403, 227] on button "Add Step" at bounding box center [406, 229] width 39 height 15
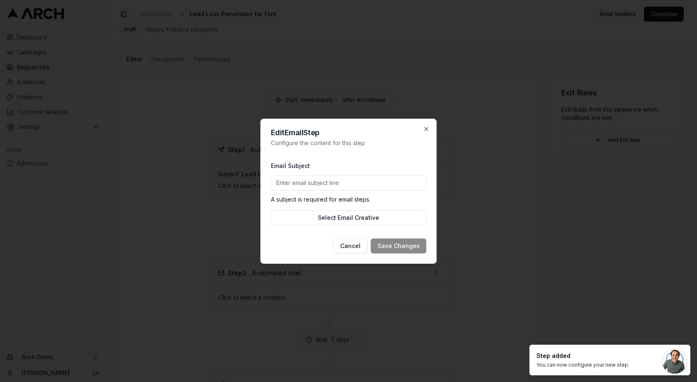
click at [336, 180] on input "Email Subject" at bounding box center [349, 182] width 156 height 15
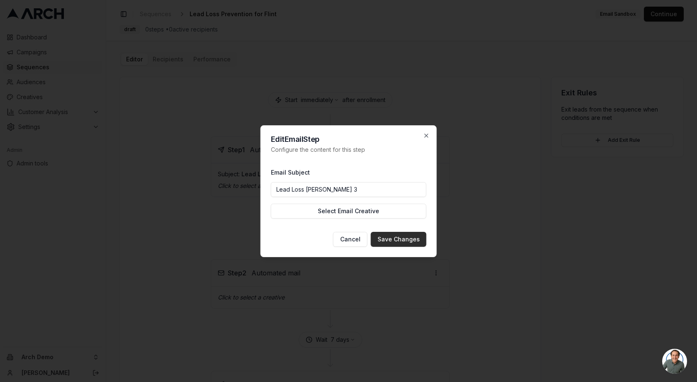
type input "Lead Loss [PERSON_NAME] 3"
click at [394, 239] on button "Save Changes" at bounding box center [399, 239] width 56 height 15
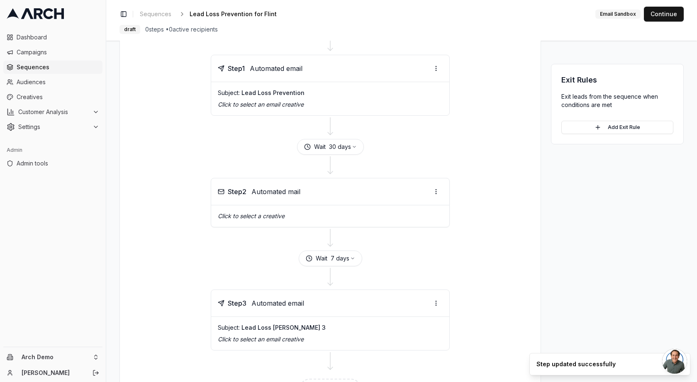
scroll to position [85, 0]
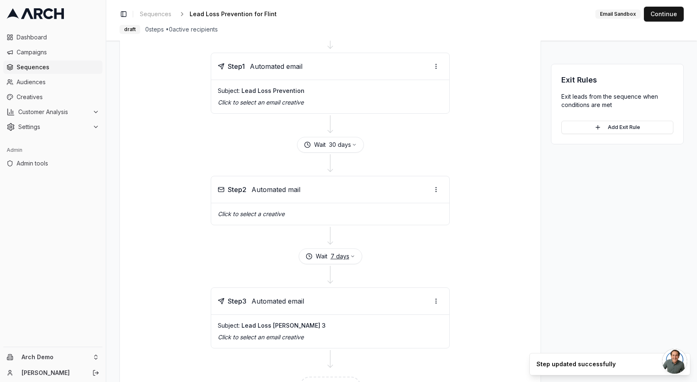
click at [335, 253] on button "7 days" at bounding box center [343, 256] width 24 height 8
click at [334, 273] on input "7" at bounding box center [333, 272] width 49 height 13
type input "45"
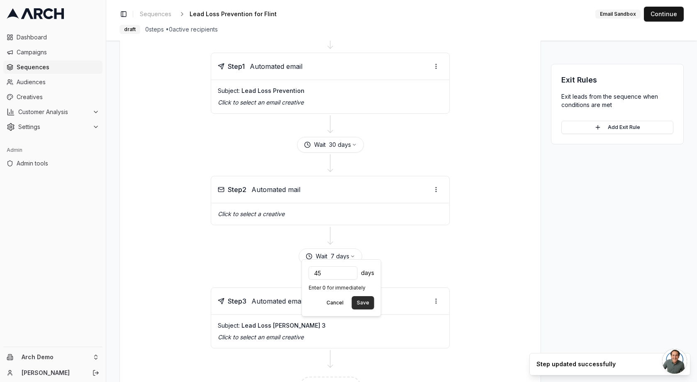
click at [365, 301] on button "Save" at bounding box center [363, 302] width 22 height 13
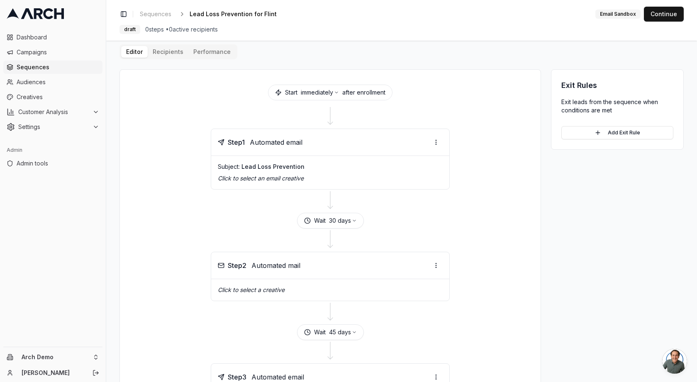
scroll to position [0, 0]
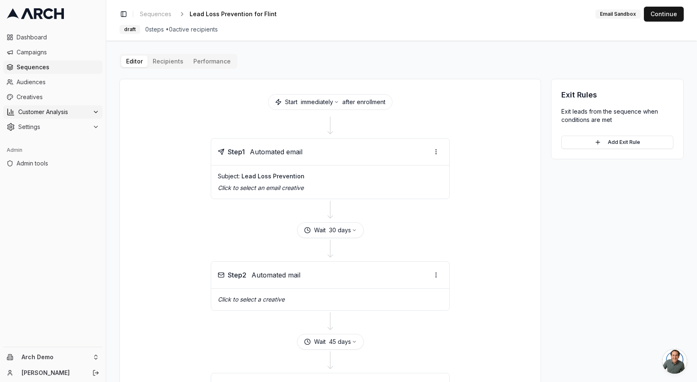
click at [46, 115] on span "Customer Analysis" at bounding box center [53, 112] width 71 height 8
click at [38, 84] on span "Audiences" at bounding box center [58, 82] width 83 height 8
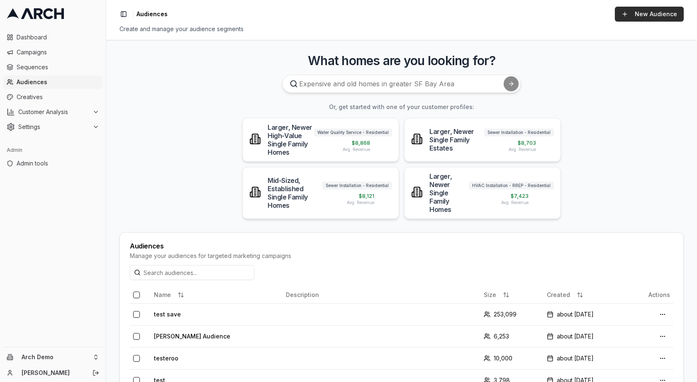
click at [639, 17] on link "New Audience" at bounding box center [649, 14] width 69 height 15
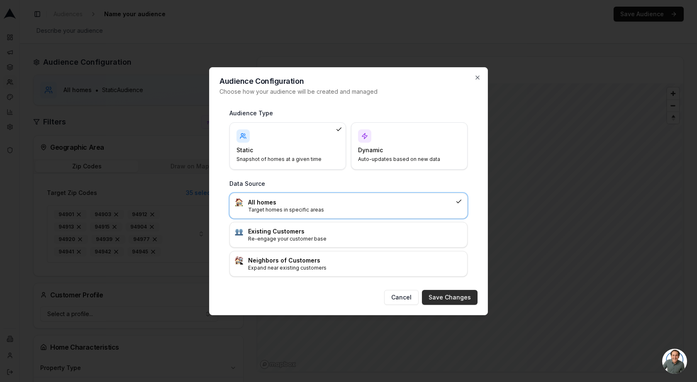
click at [456, 292] on button "Save Changes" at bounding box center [450, 297] width 56 height 15
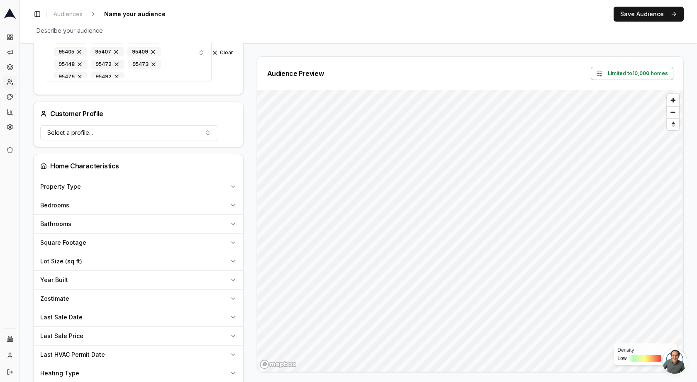
scroll to position [175, 0]
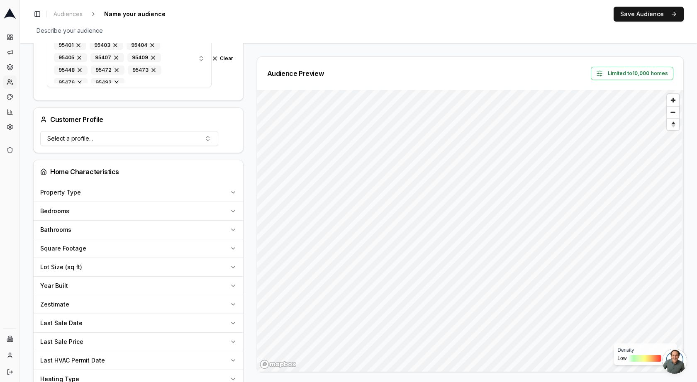
click at [74, 283] on div "Year Built" at bounding box center [133, 286] width 186 height 8
click at [65, 302] on input "number" at bounding box center [70, 305] width 60 height 15
type input "1850"
click at [129, 302] on input "number" at bounding box center [142, 305] width 60 height 15
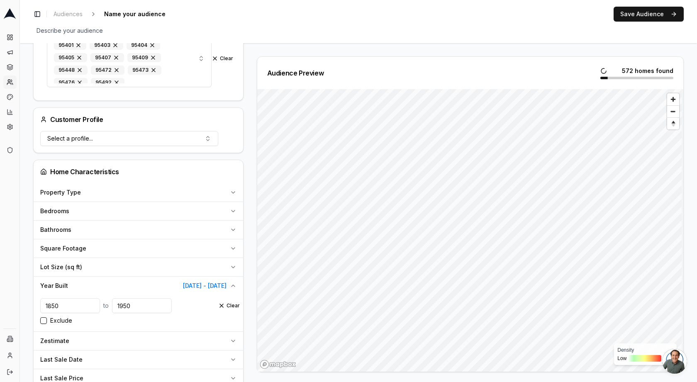
type input "1950"
click at [113, 338] on div "Zestimate" at bounding box center [133, 341] width 186 height 8
click at [68, 356] on input "number" at bounding box center [70, 360] width 60 height 15
type input "500000"
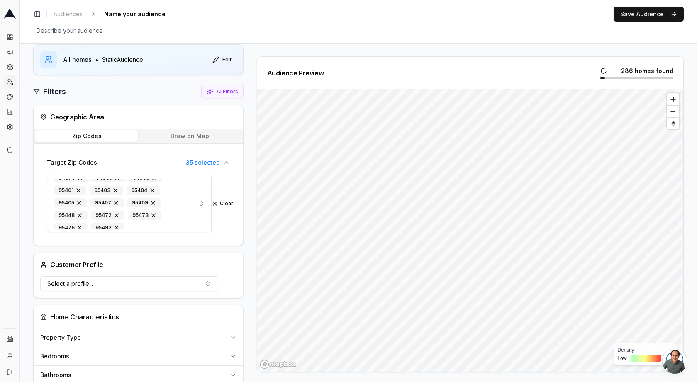
scroll to position [29, 0]
type input "1000006"
click at [194, 137] on button "Draw on Map" at bounding box center [189, 137] width 103 height 12
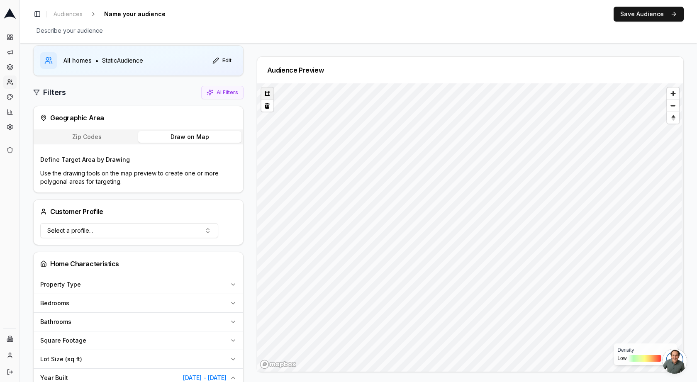
click at [269, 93] on button at bounding box center [267, 94] width 12 height 12
